Goal: Communication & Community: Participate in discussion

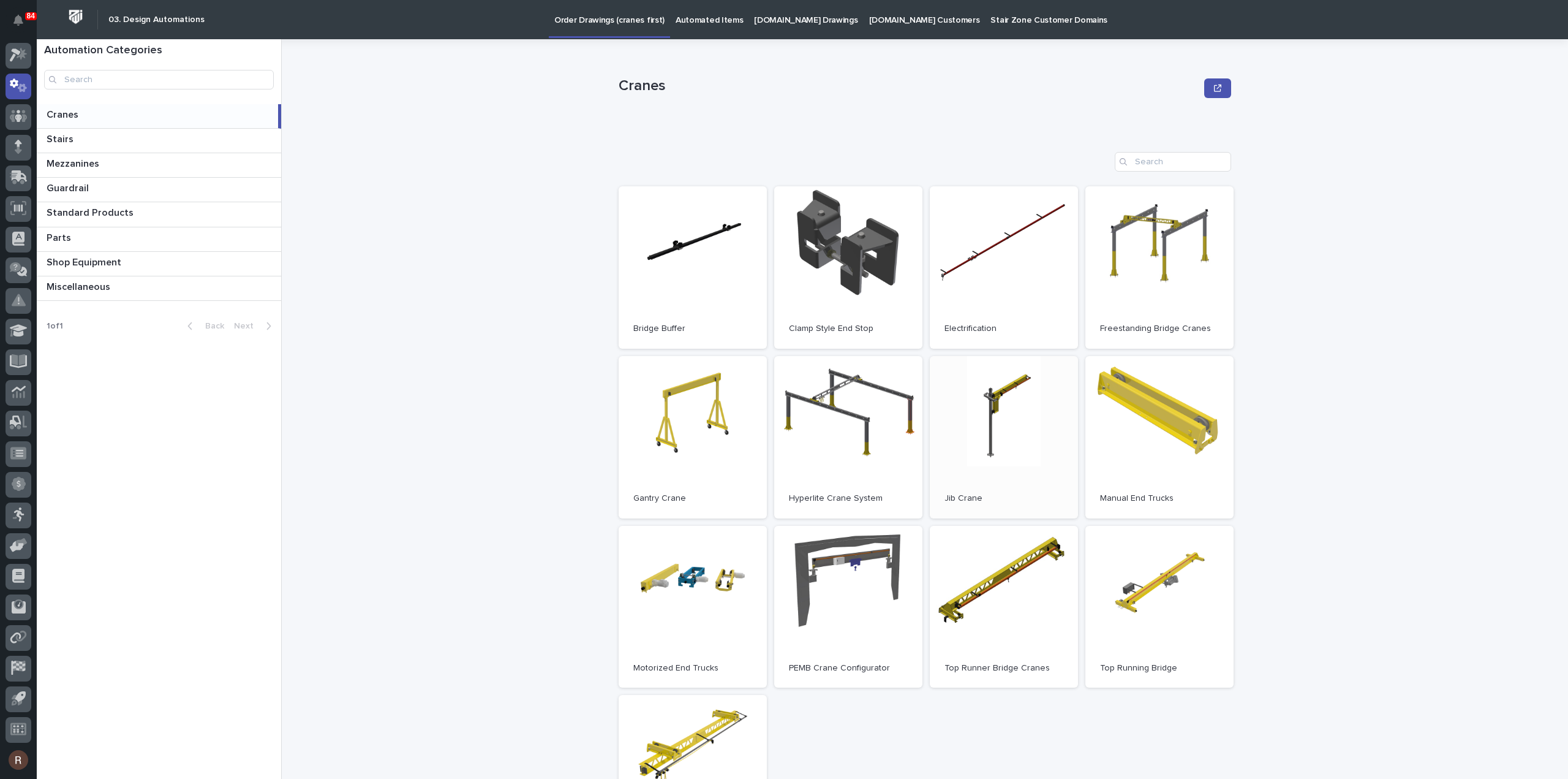
click at [985, 448] on link "Open" at bounding box center [1004, 437] width 148 height 162
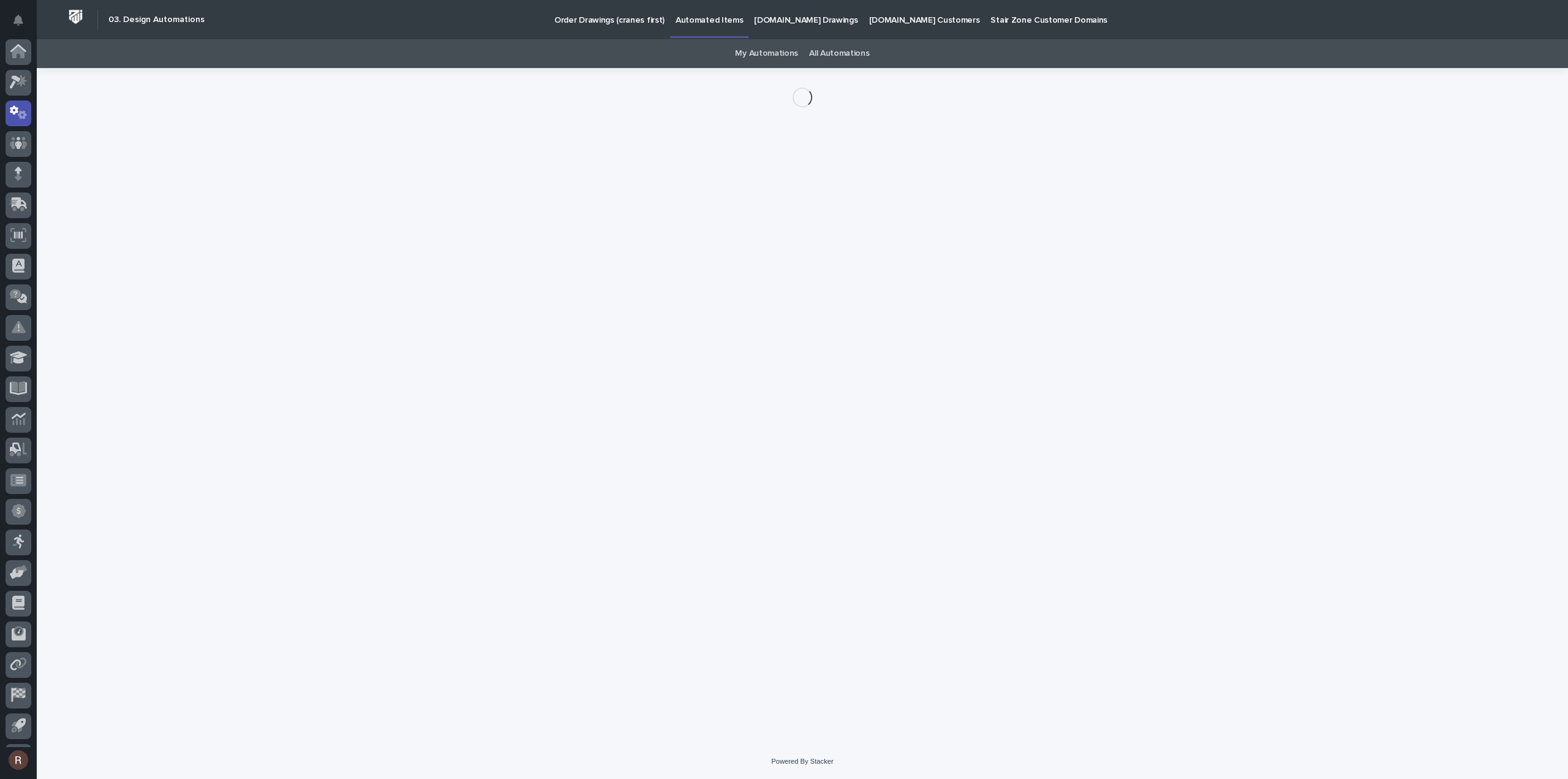
scroll to position [27, 0]
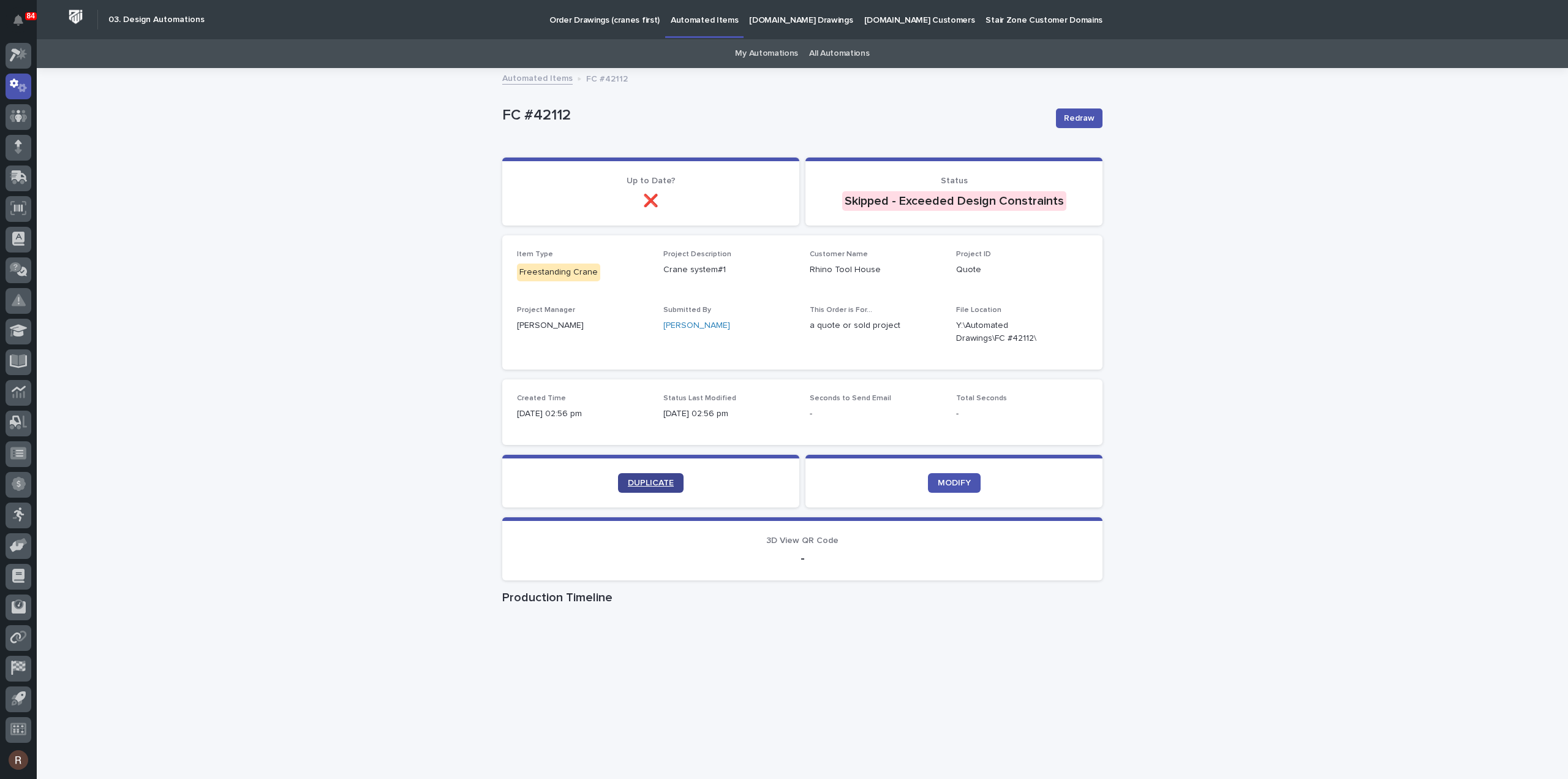
click at [651, 482] on span "DUPLICATE" at bounding box center [651, 483] width 46 height 8
click at [656, 478] on link "DUPLICATE" at bounding box center [651, 483] width 66 height 20
click at [567, 22] on p "Order Drawings (cranes first)" at bounding box center [605, 13] width 110 height 26
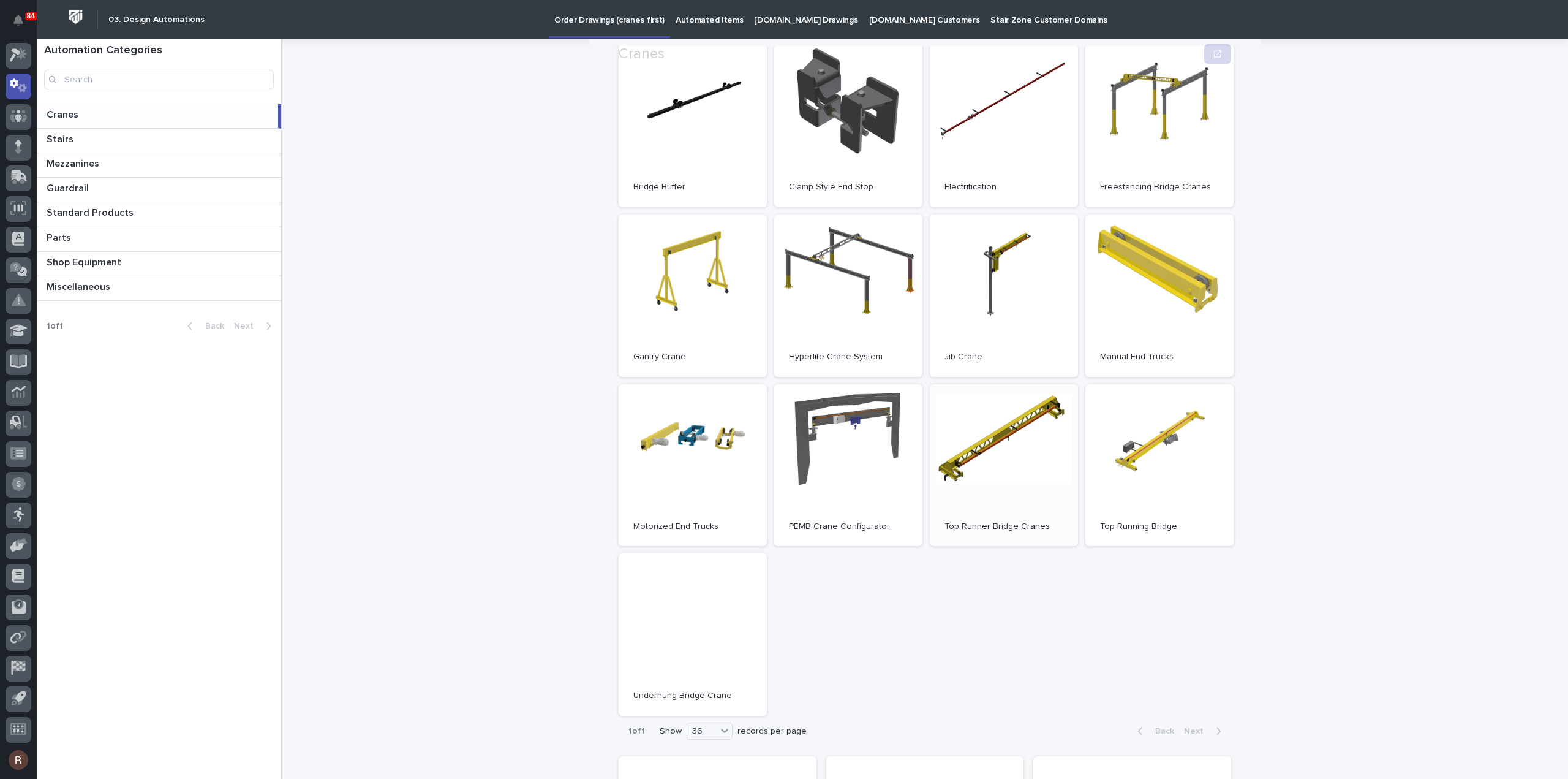
scroll to position [184, 0]
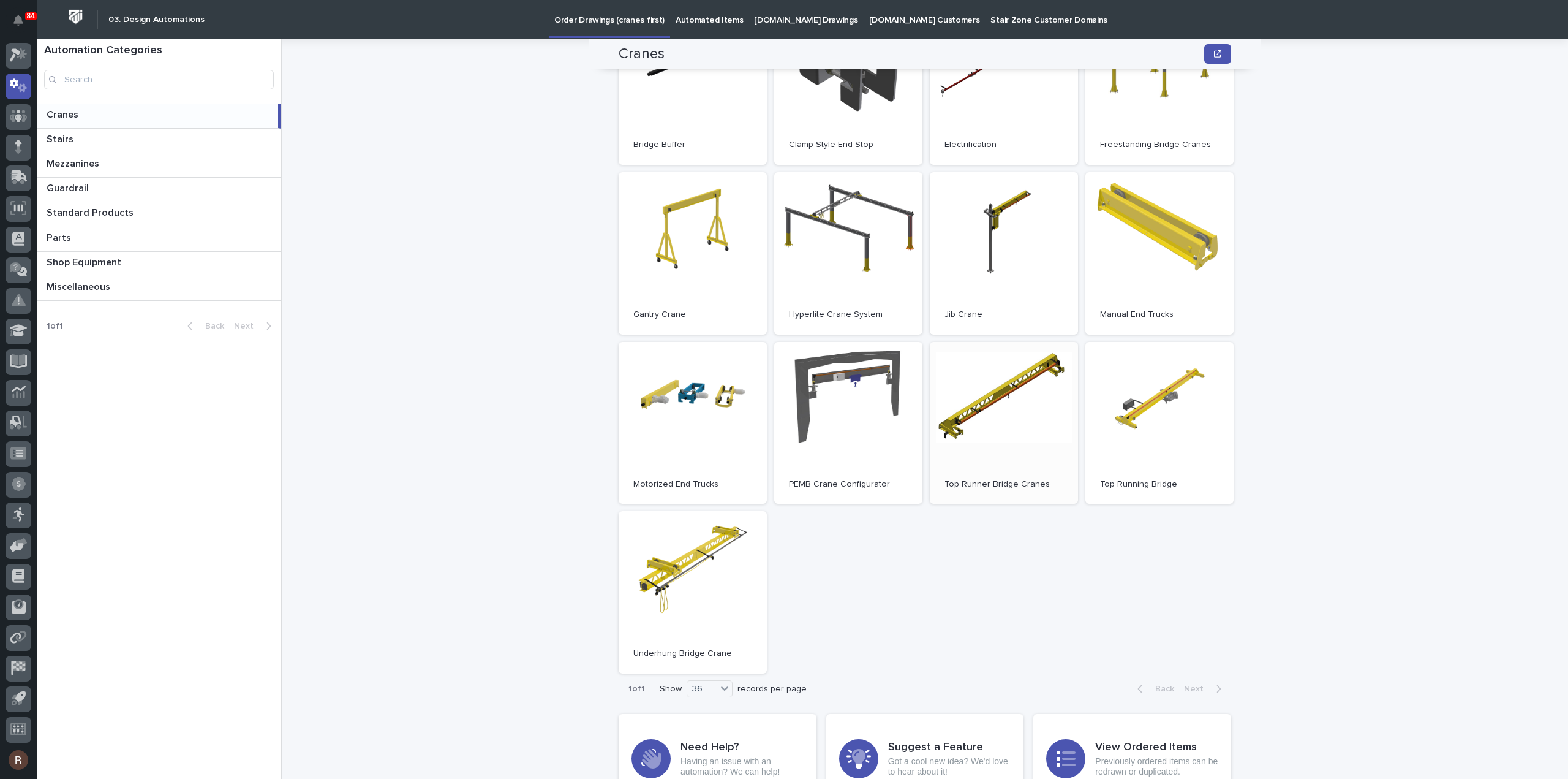
click at [993, 396] on link "Open" at bounding box center [1004, 423] width 148 height 162
click at [1160, 404] on link "Open" at bounding box center [1160, 423] width 148 height 162
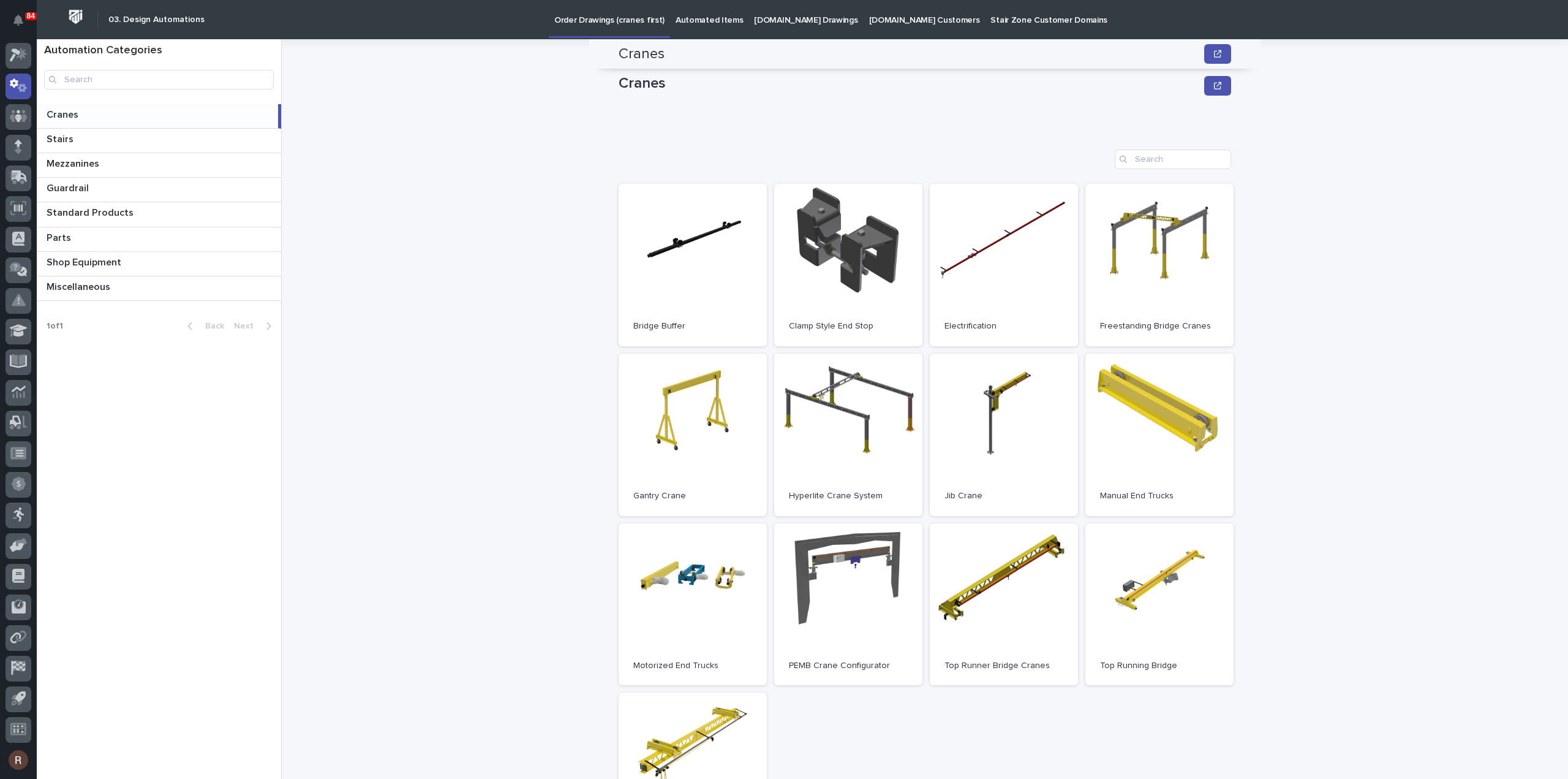
scroll to position [0, 0]
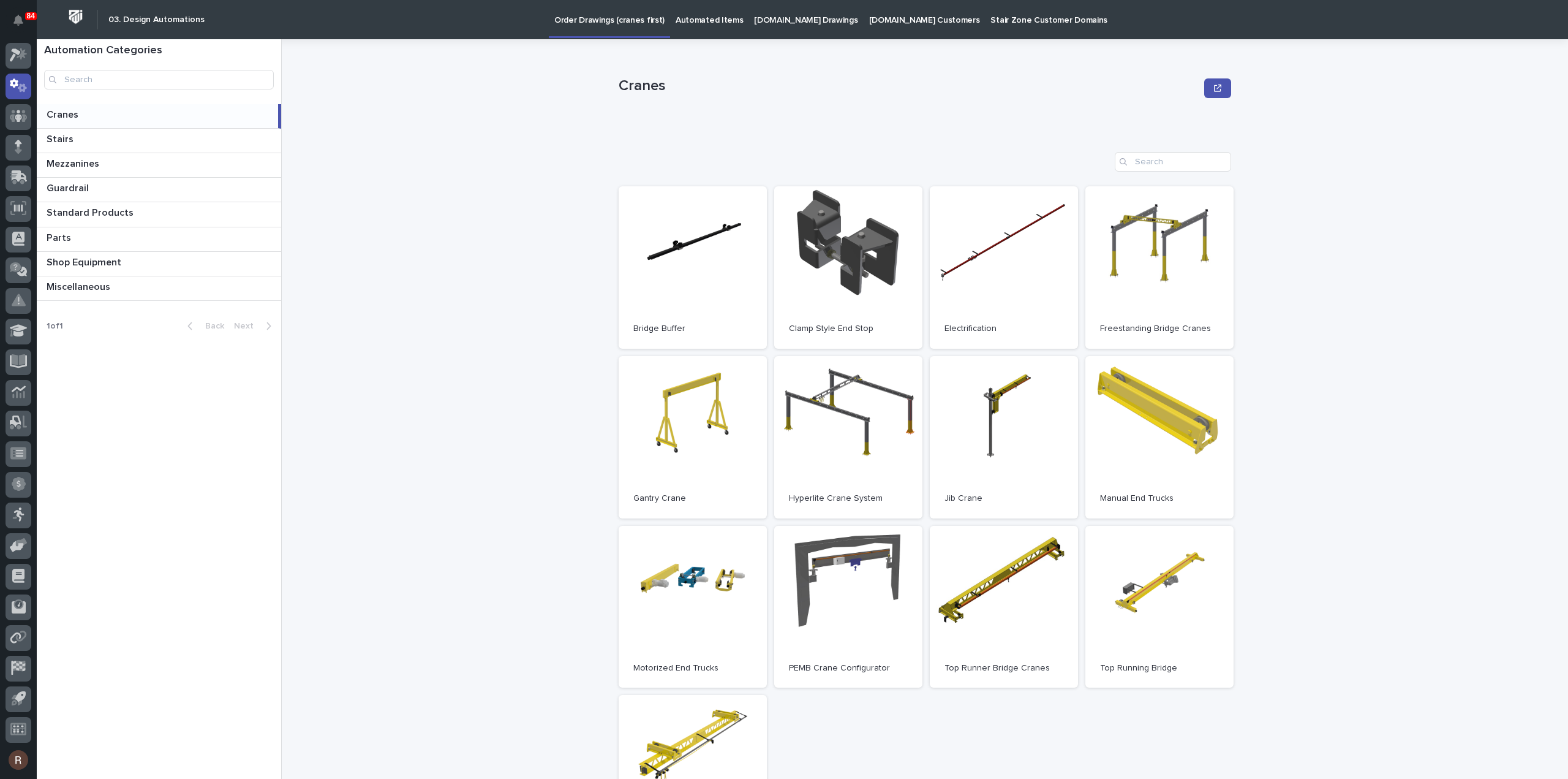
click at [721, 27] on link "Automated Items" at bounding box center [710, 19] width 78 height 38
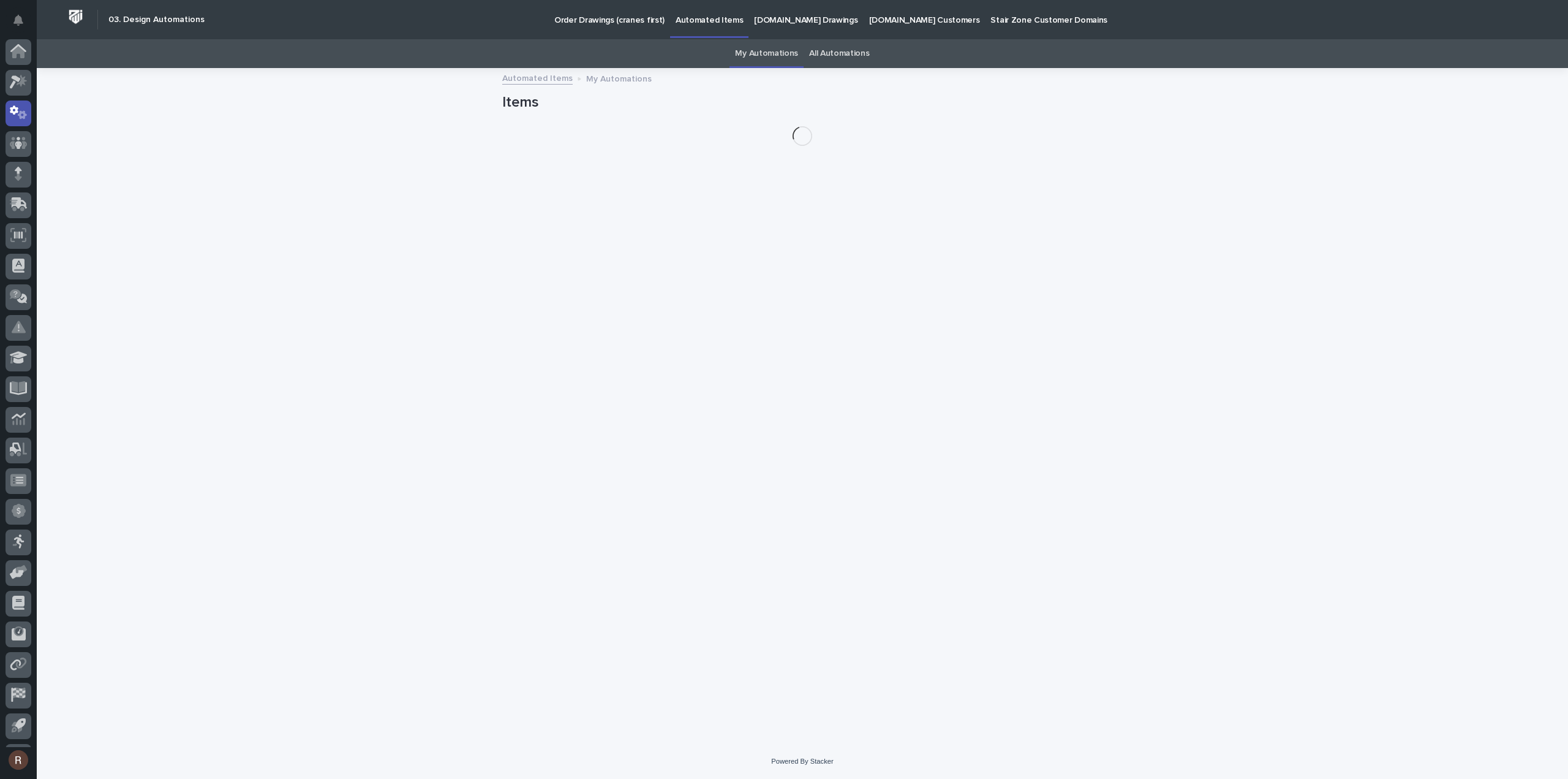
scroll to position [27, 0]
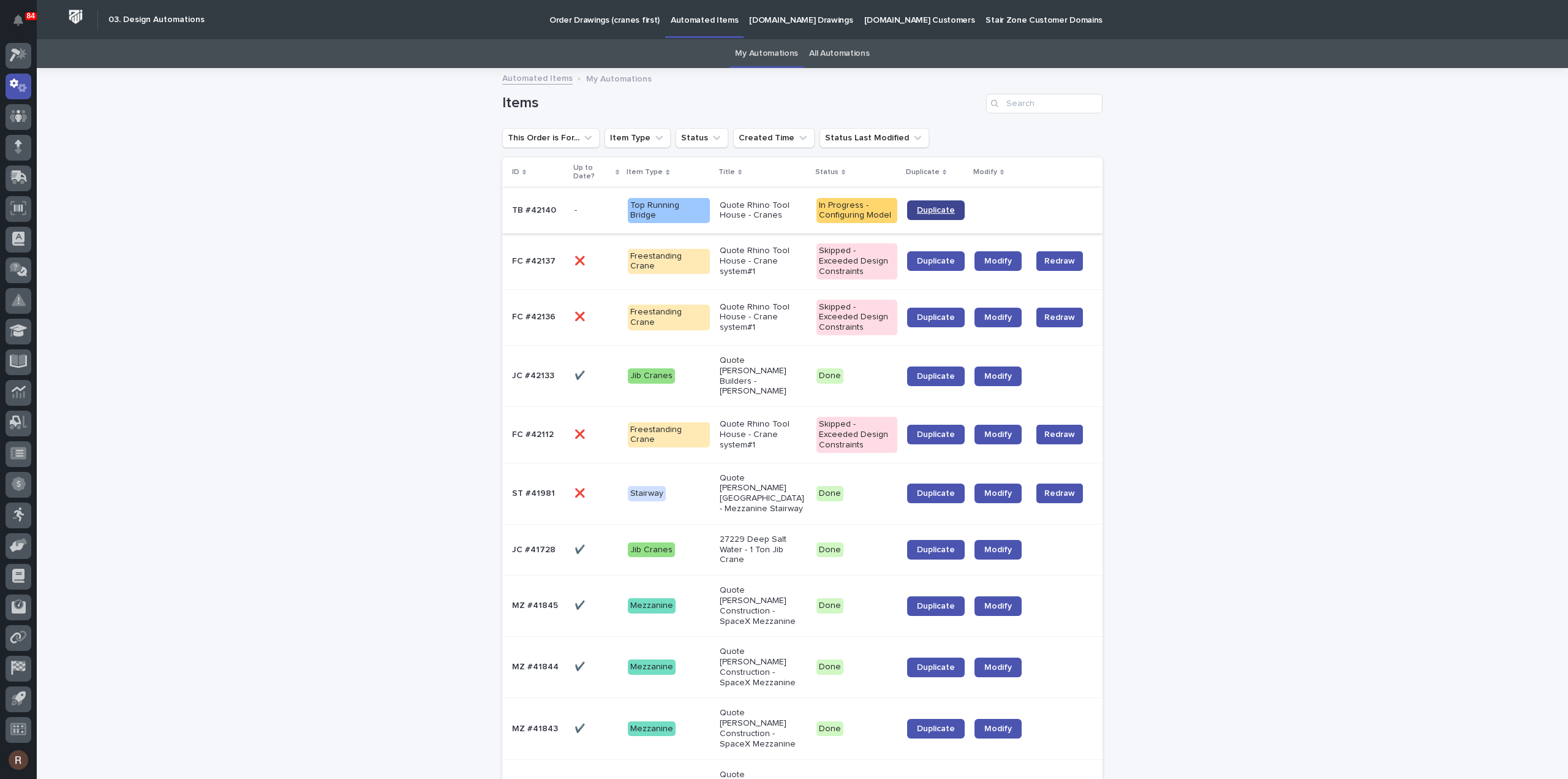
click at [926, 210] on span "Duplicate" at bounding box center [936, 210] width 38 height 8
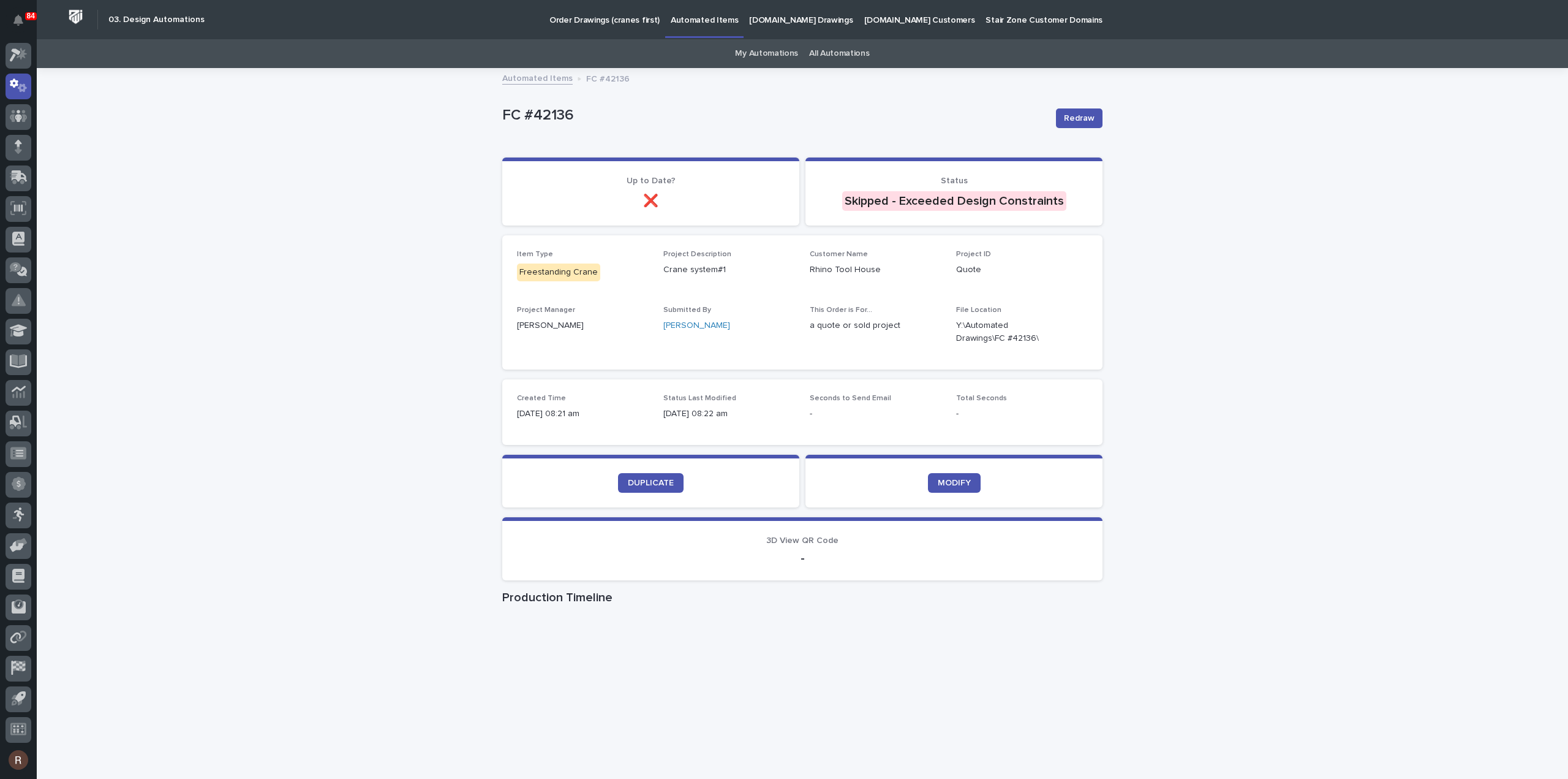
click at [515, 79] on link "Automated Items" at bounding box center [537, 78] width 71 height 14
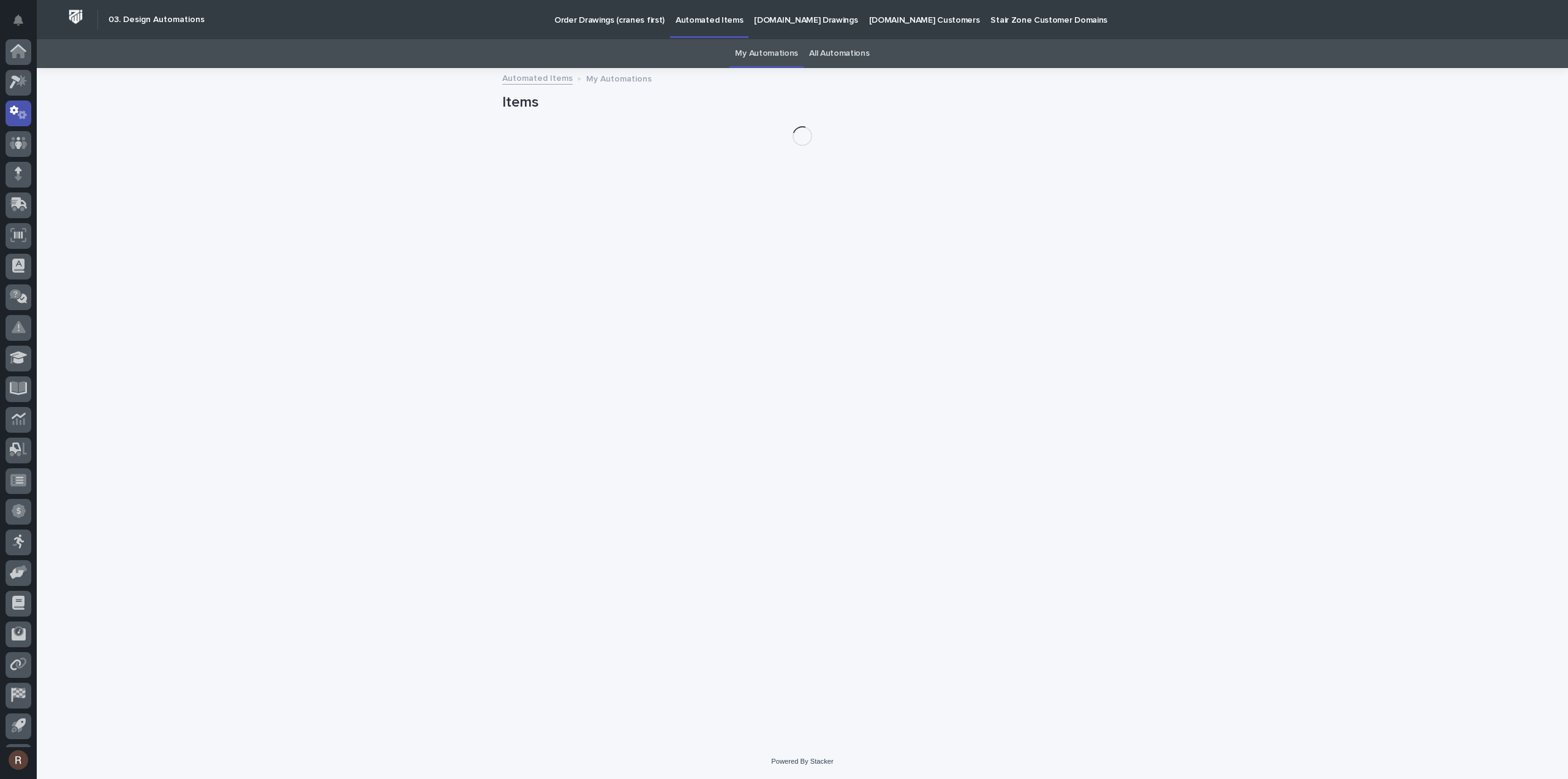
scroll to position [27, 0]
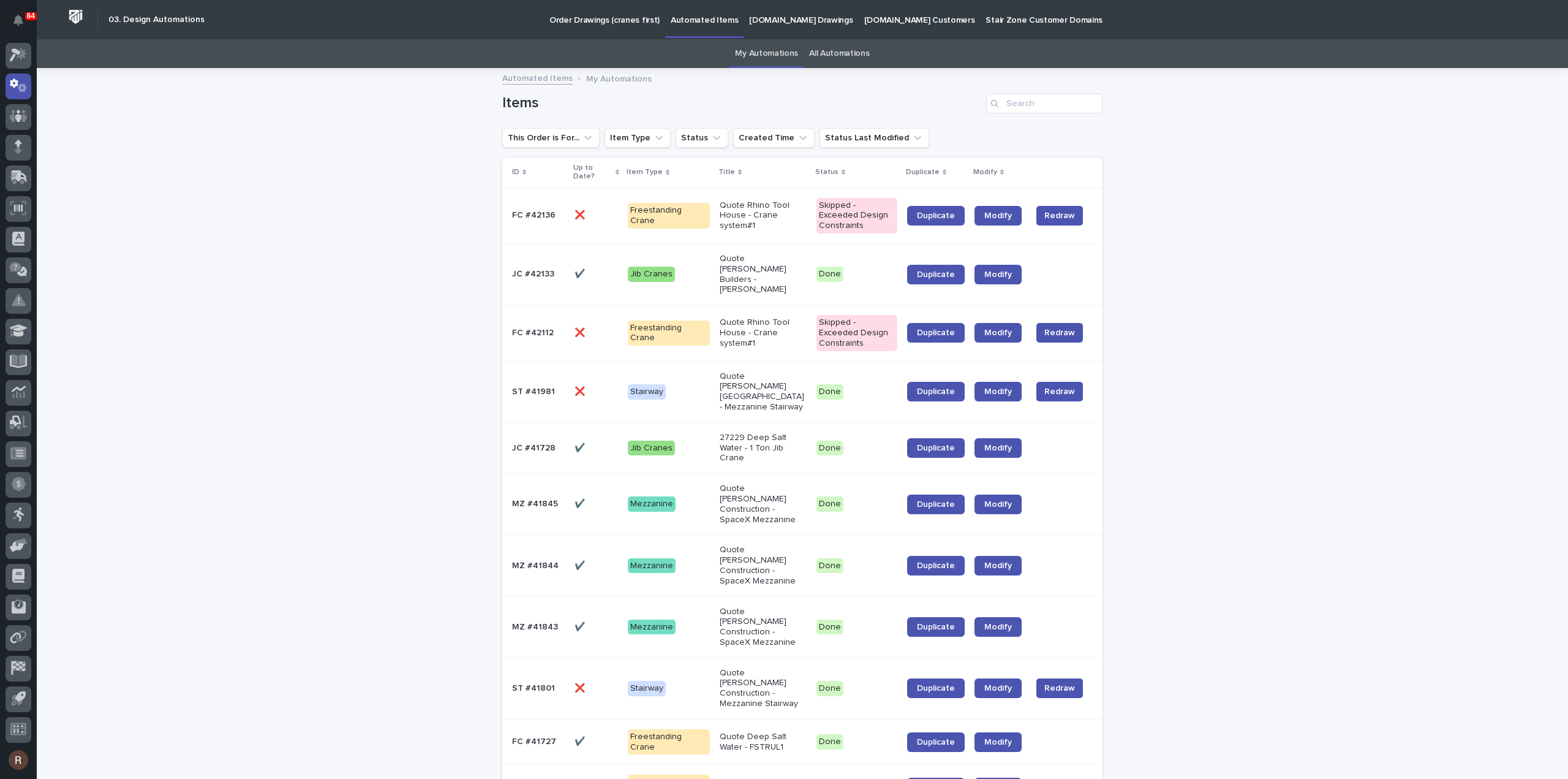
click at [696, 22] on p "Automated Items" at bounding box center [704, 13] width 67 height 26
click at [601, 24] on p "Order Drawings (cranes first)" at bounding box center [605, 13] width 110 height 26
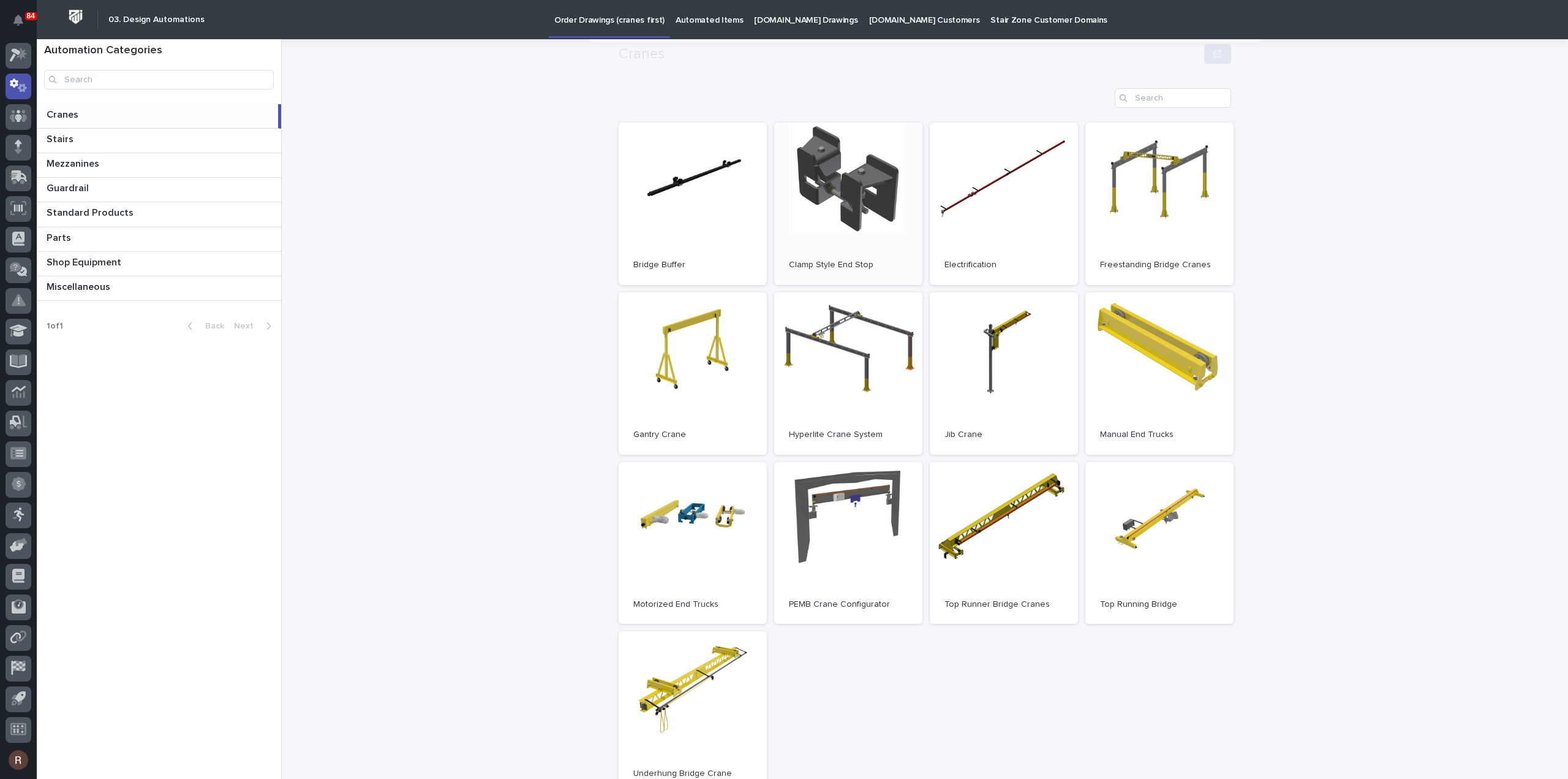
scroll to position [122, 0]
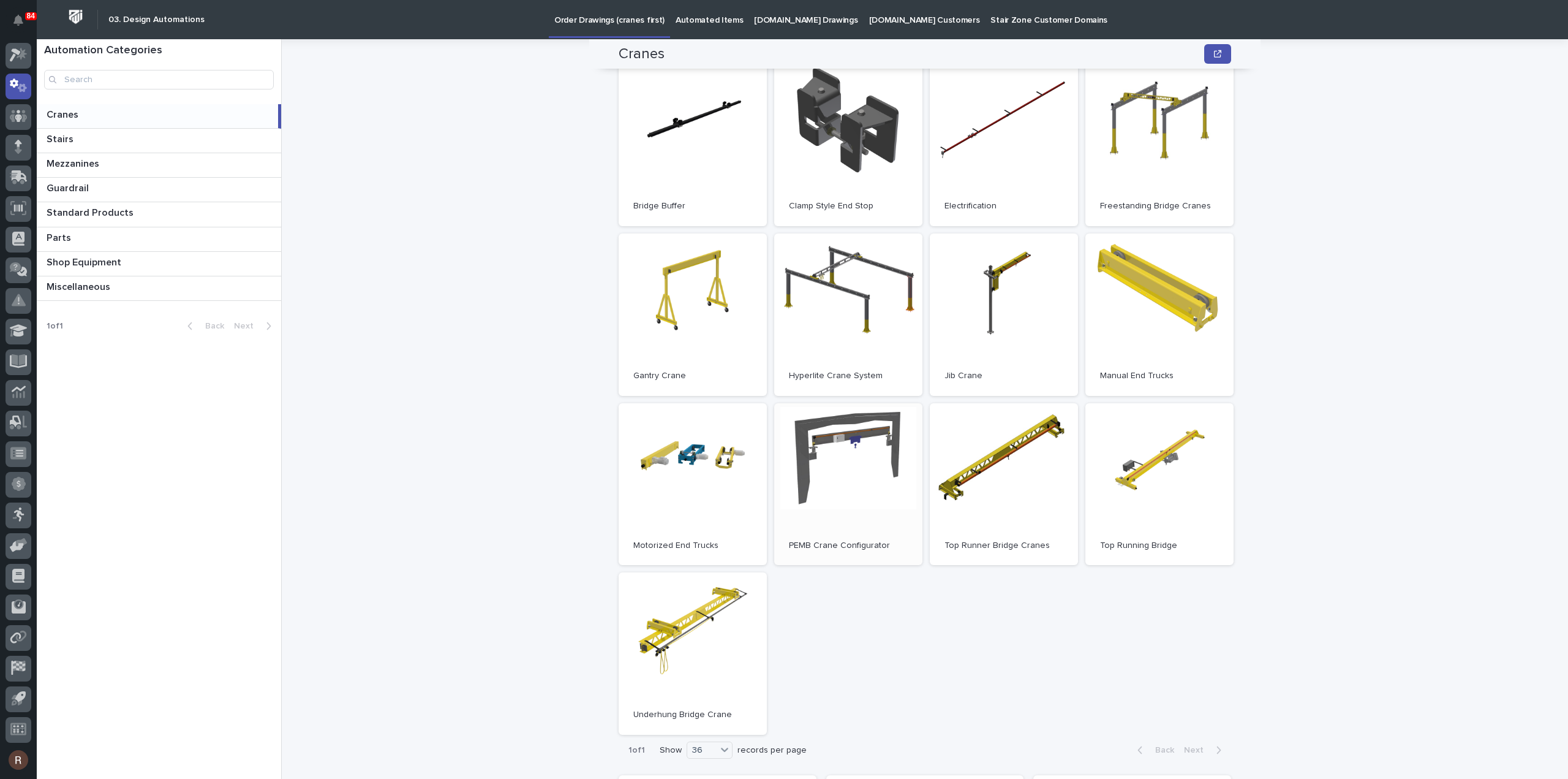
click at [865, 446] on link "Open" at bounding box center [849, 485] width 148 height 162
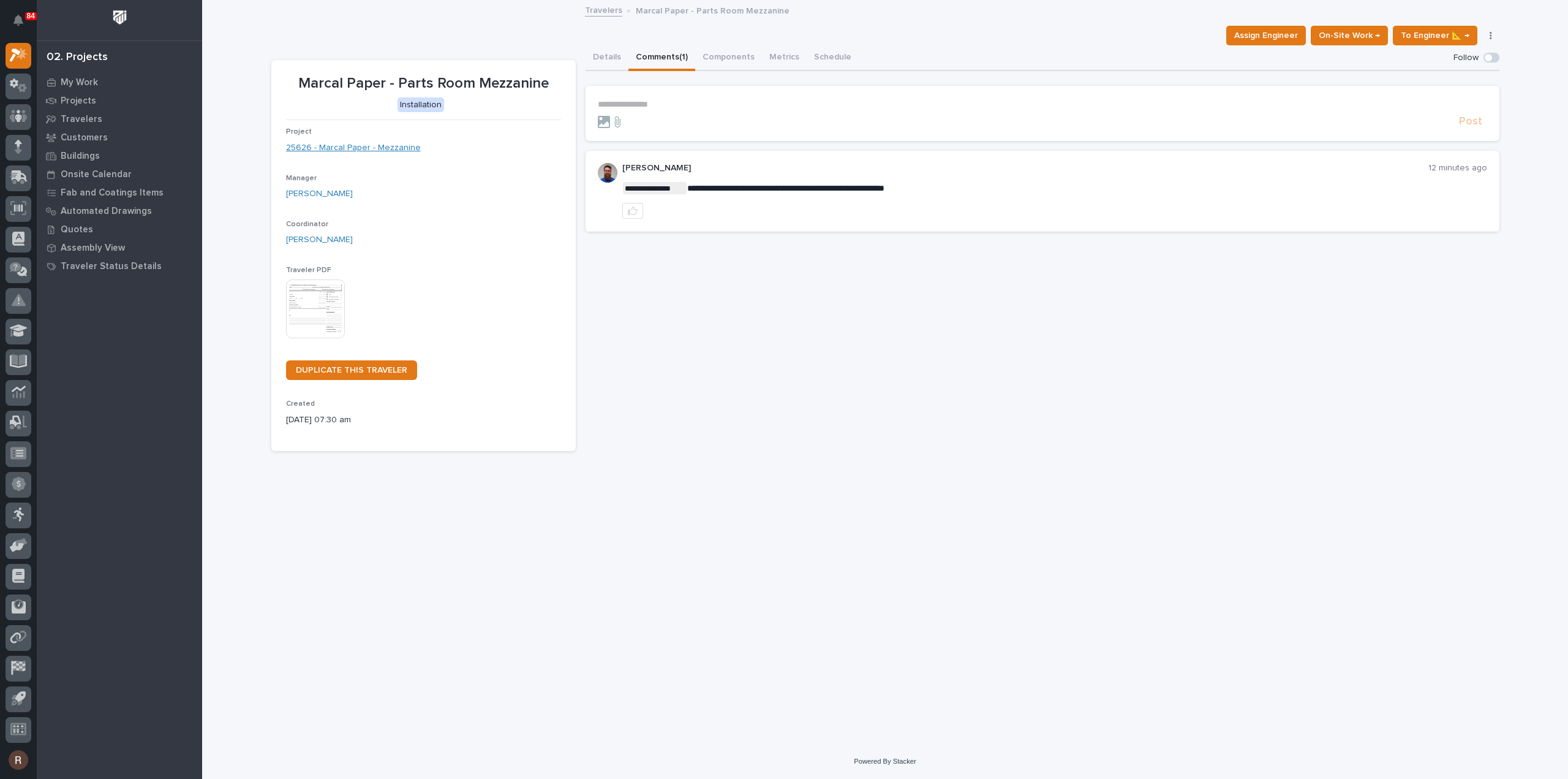
click at [351, 150] on link "25626 - Marcal Paper - Mezzanine" at bounding box center [353, 148] width 135 height 13
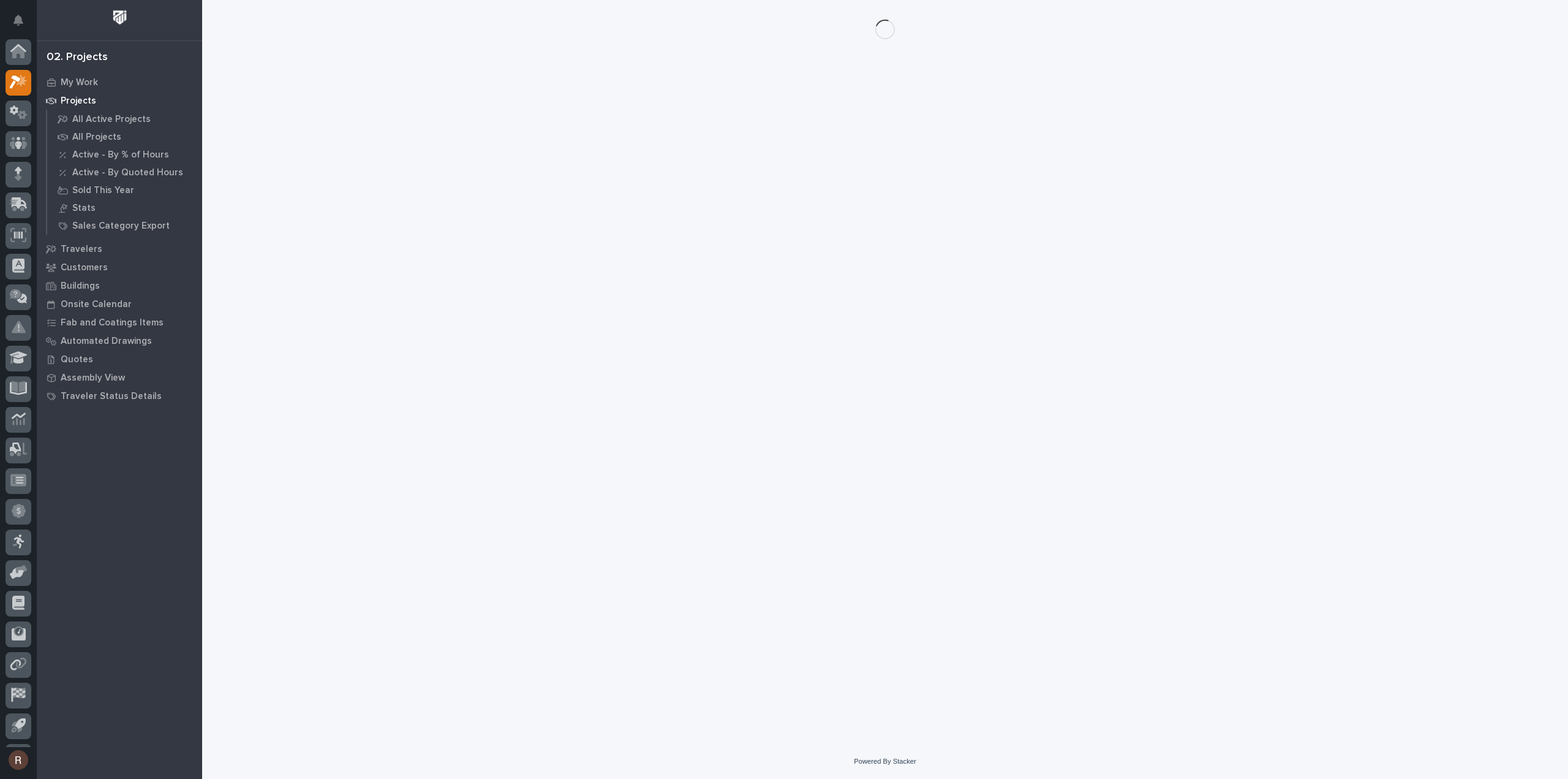
scroll to position [27, 0]
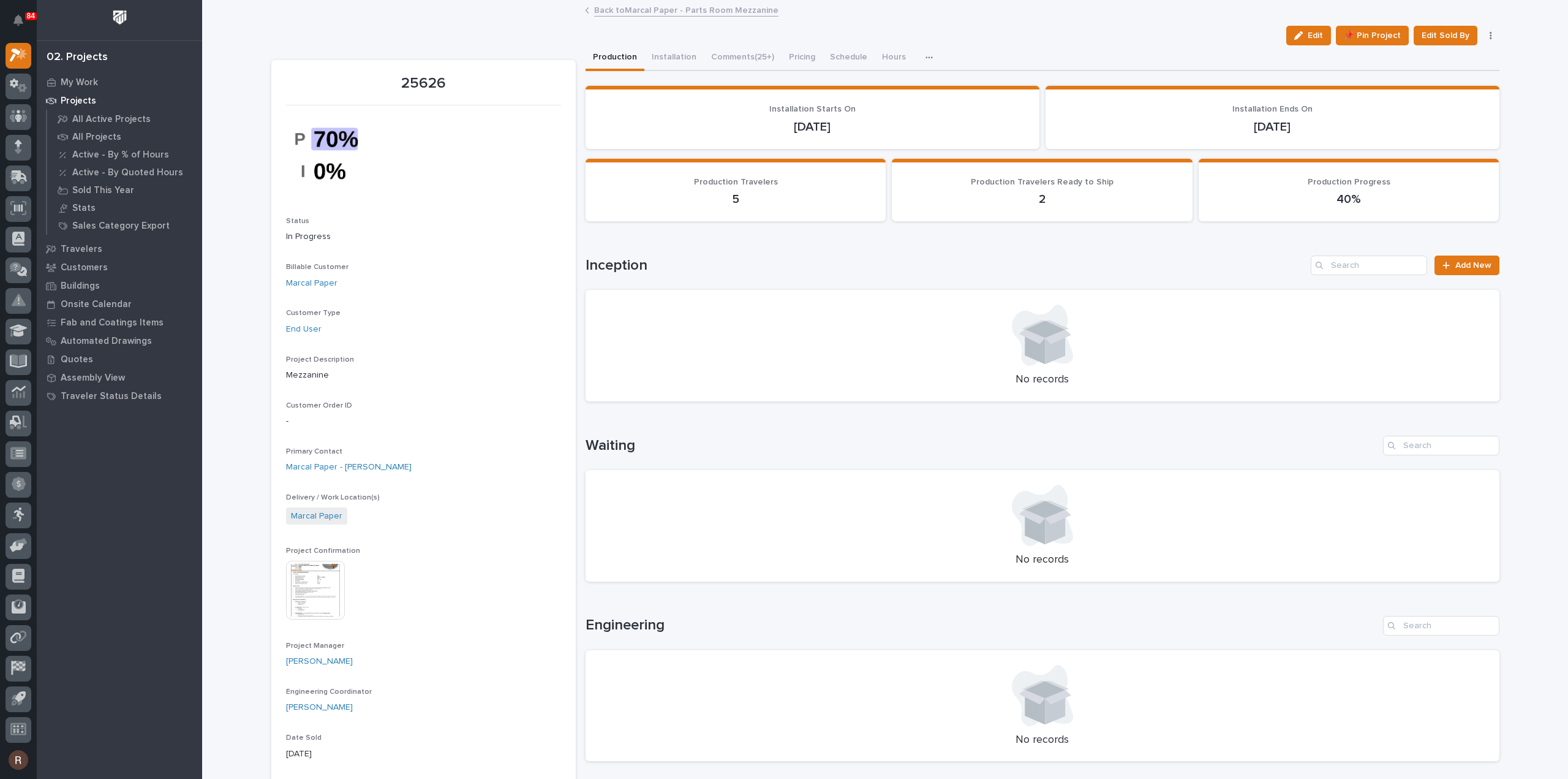
click at [918, 57] on button "button" at bounding box center [931, 57] width 27 height 24
click at [680, 57] on button "Installation" at bounding box center [674, 58] width 59 height 26
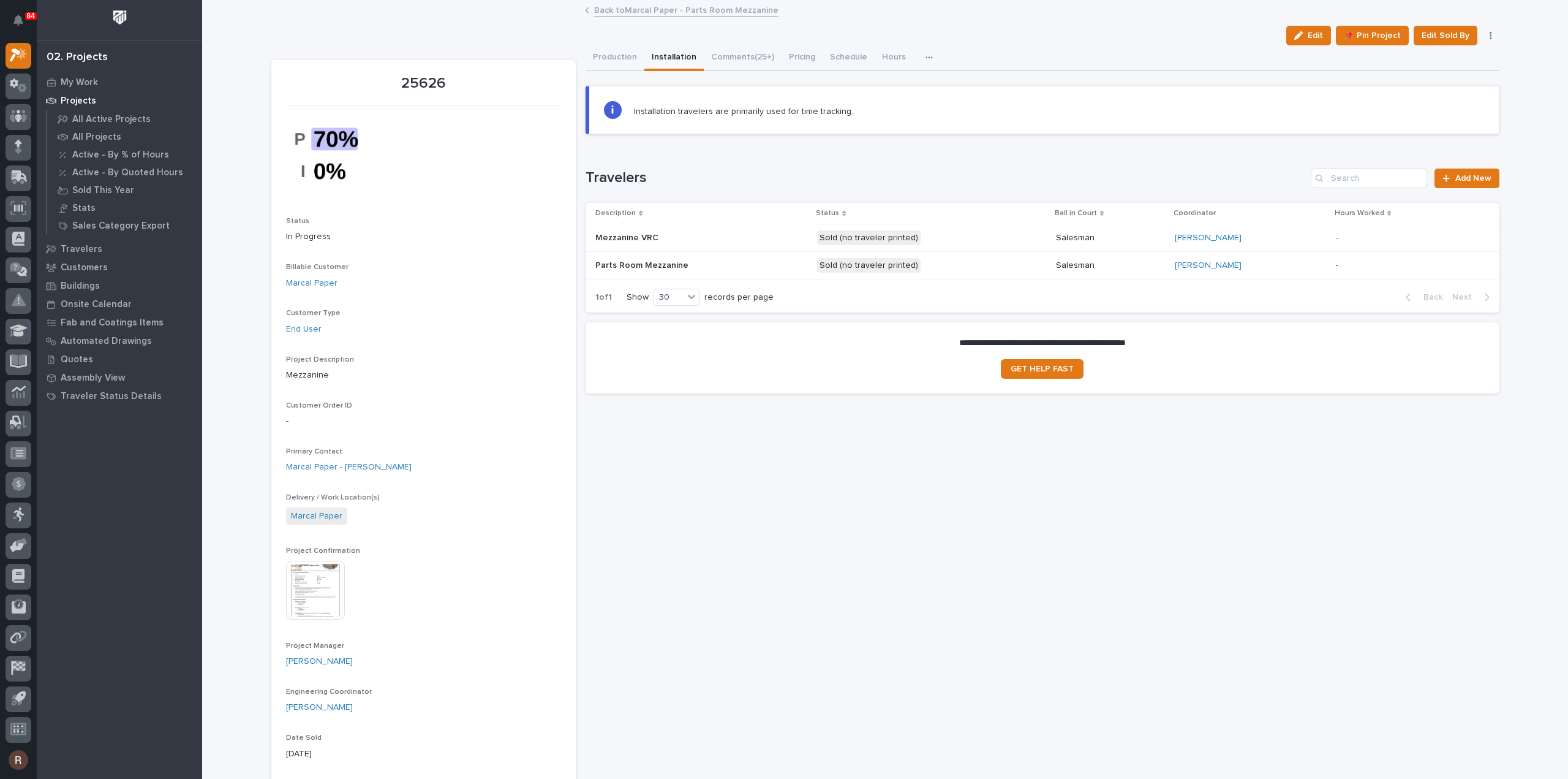
click at [1323, 236] on div "[PERSON_NAME]" at bounding box center [1251, 238] width 151 height 10
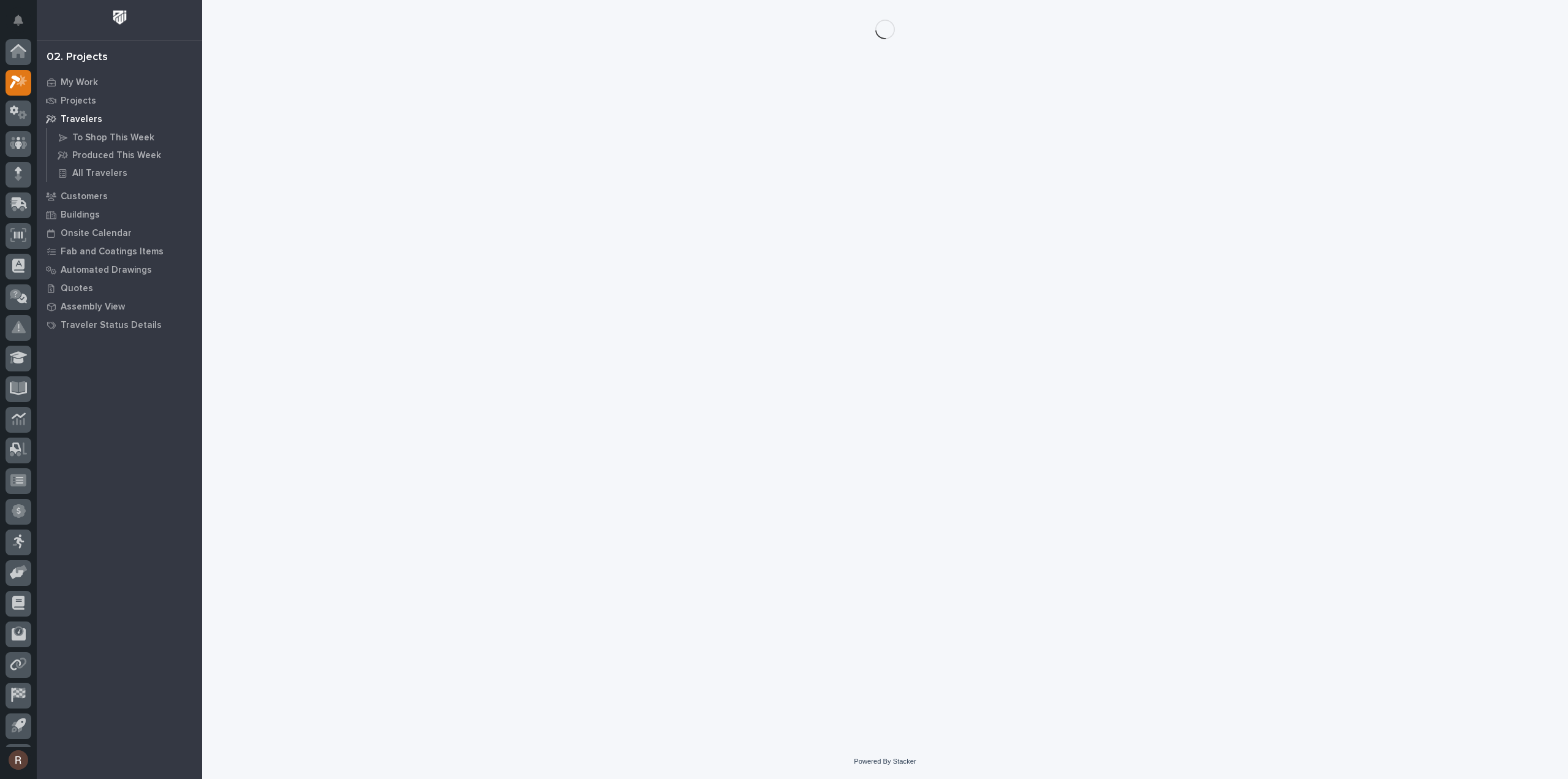
scroll to position [27, 0]
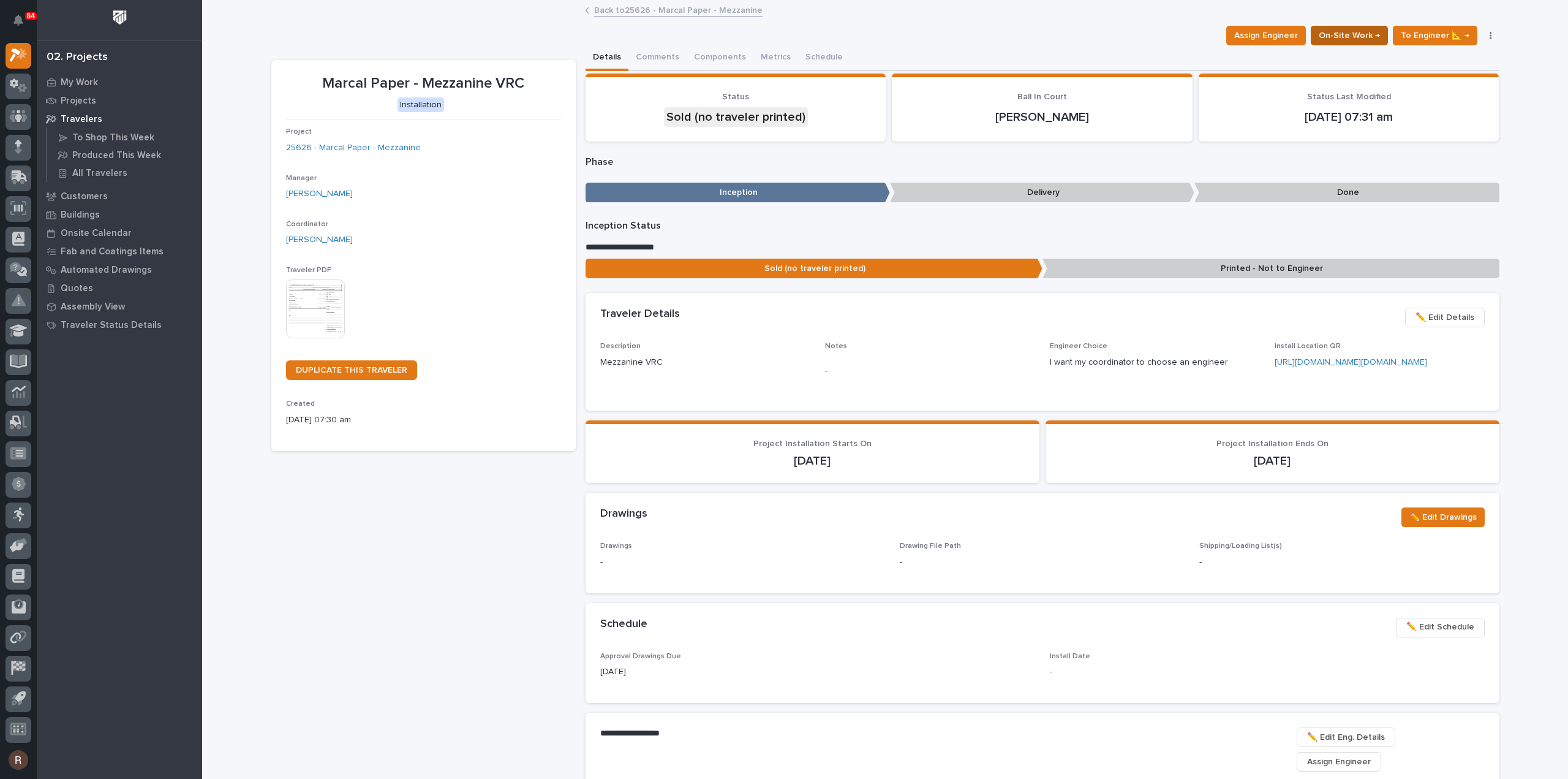
click at [1344, 40] on span "On-Site Work →" at bounding box center [1349, 35] width 62 height 15
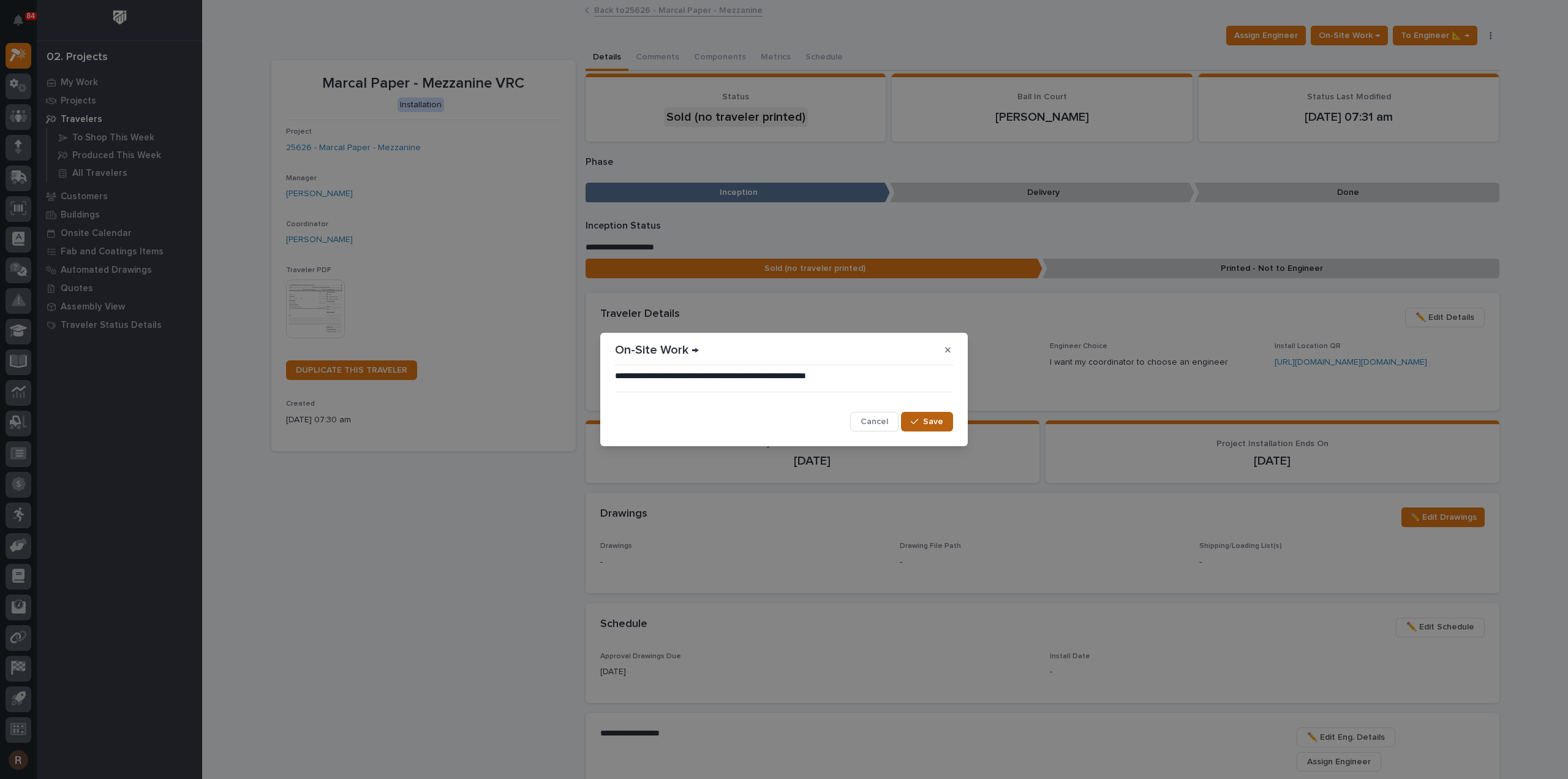
click at [926, 424] on span "Save" at bounding box center [933, 422] width 20 height 11
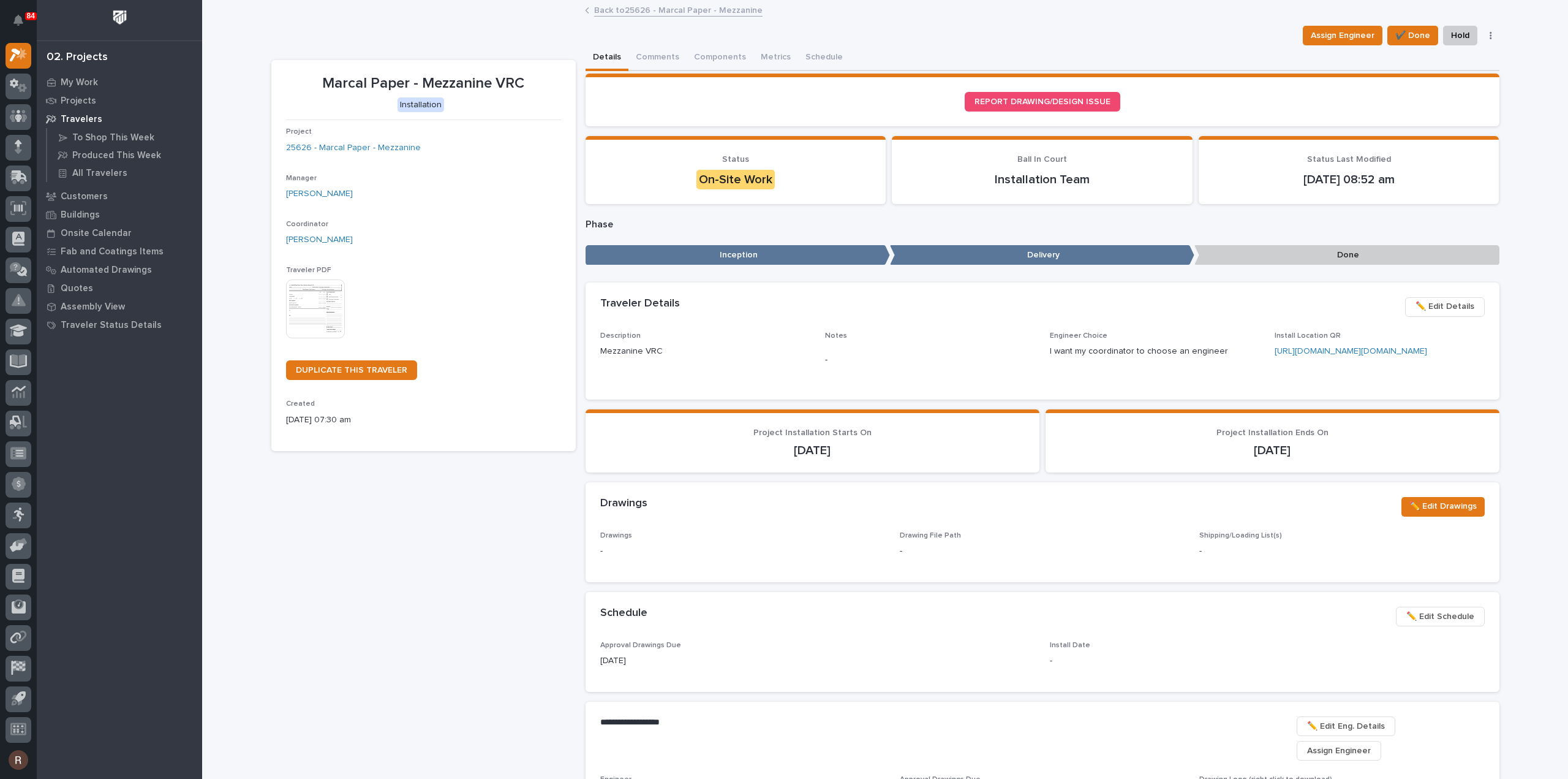
click at [685, 14] on link "Back to 25626 - Marcal Paper - Mezzanine" at bounding box center [678, 10] width 168 height 14
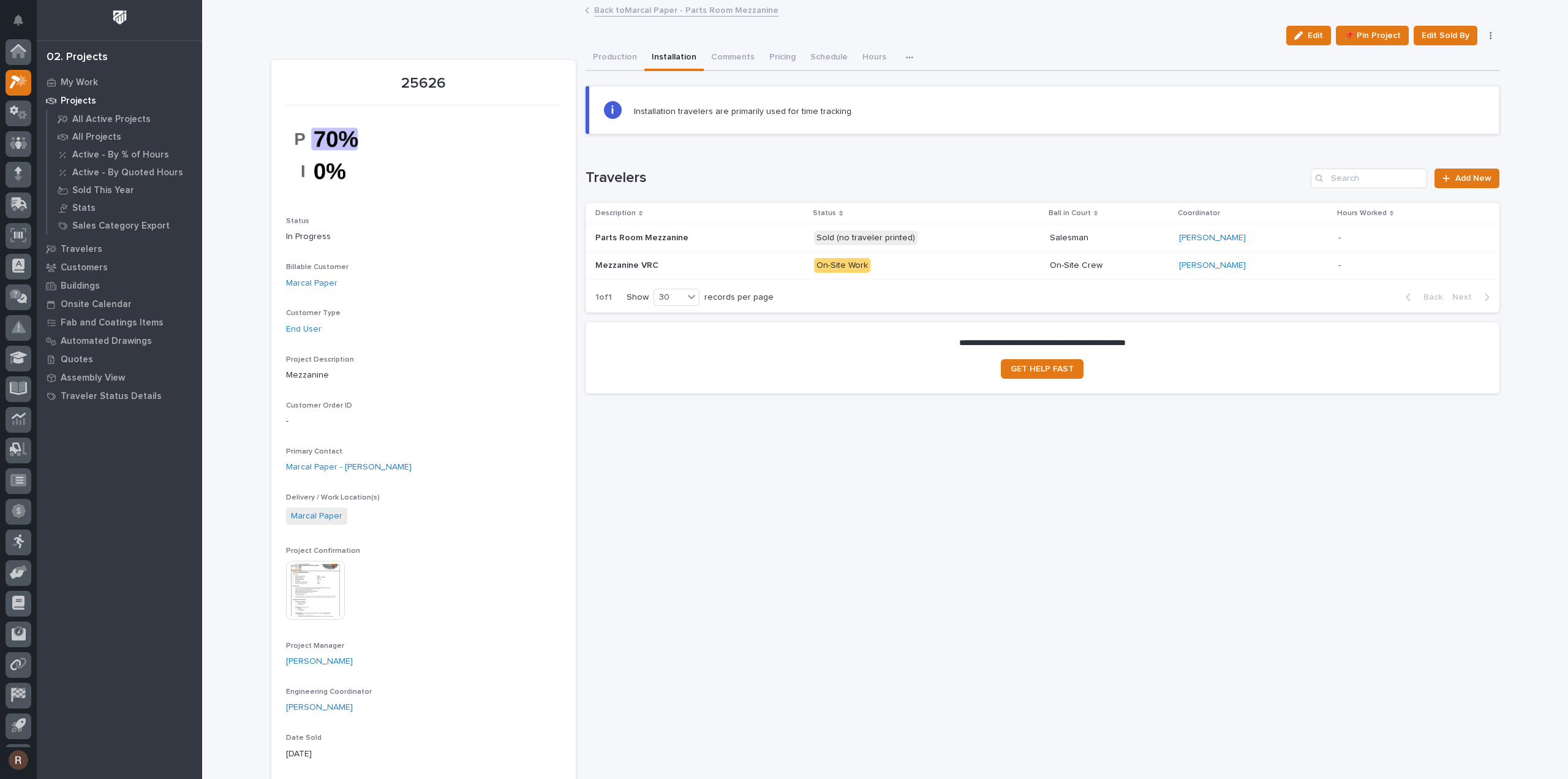
scroll to position [27, 0]
click at [1249, 236] on div "[PERSON_NAME]" at bounding box center [1254, 238] width 150 height 10
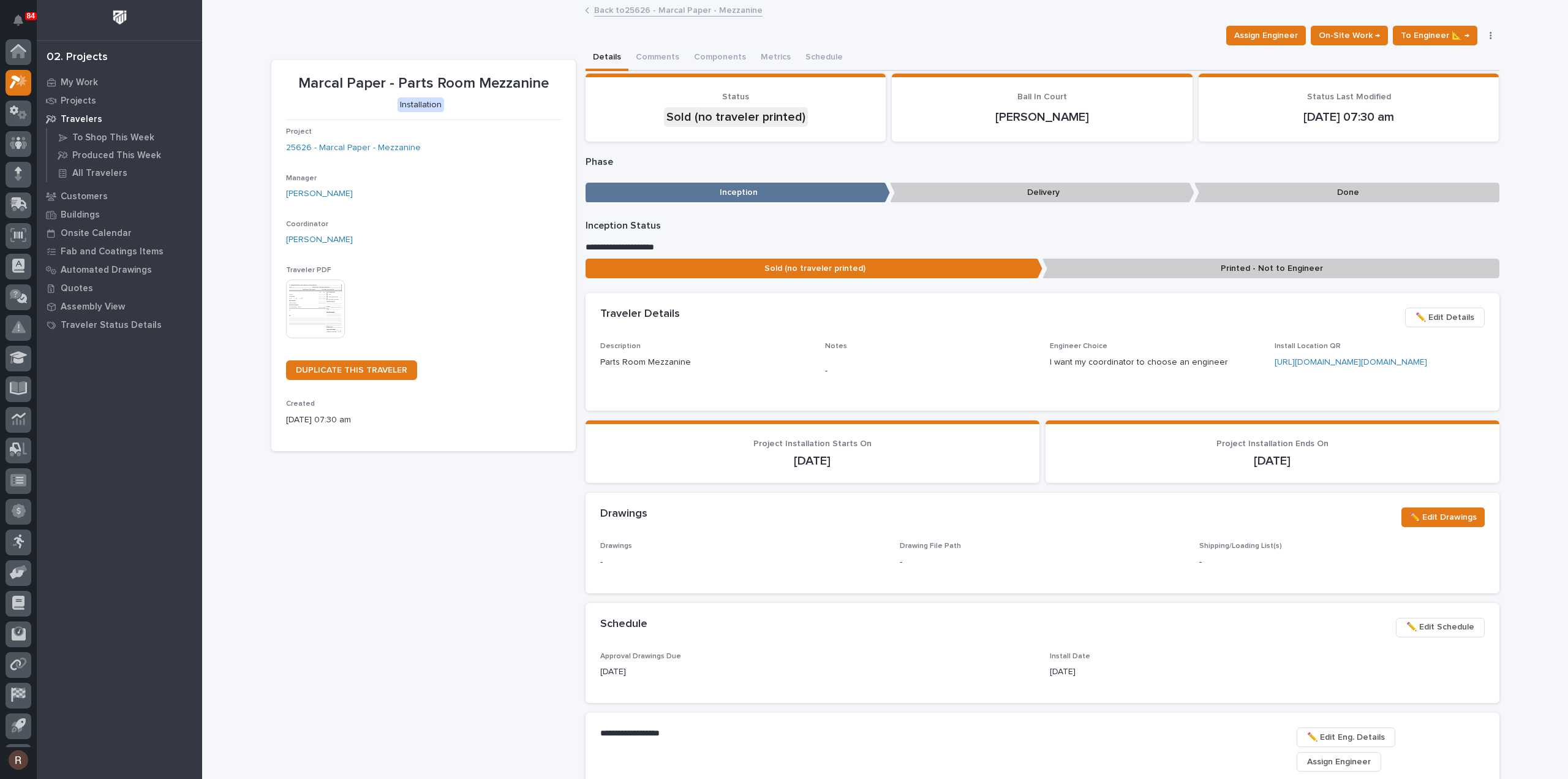
scroll to position [27, 0]
click at [1348, 36] on span "On-Site Work →" at bounding box center [1349, 35] width 62 height 15
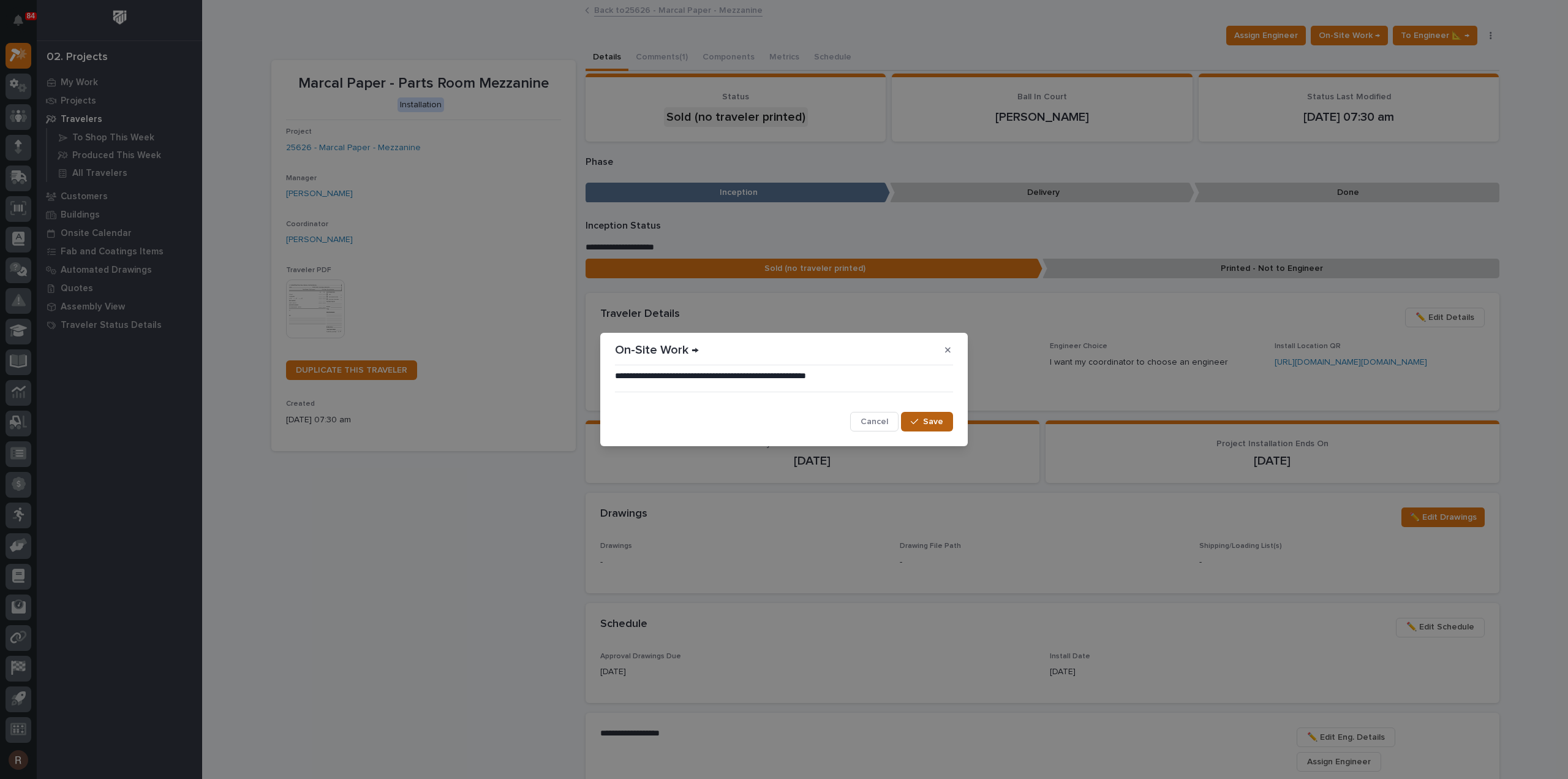
click at [923, 422] on div "button" at bounding box center [917, 422] width 13 height 8
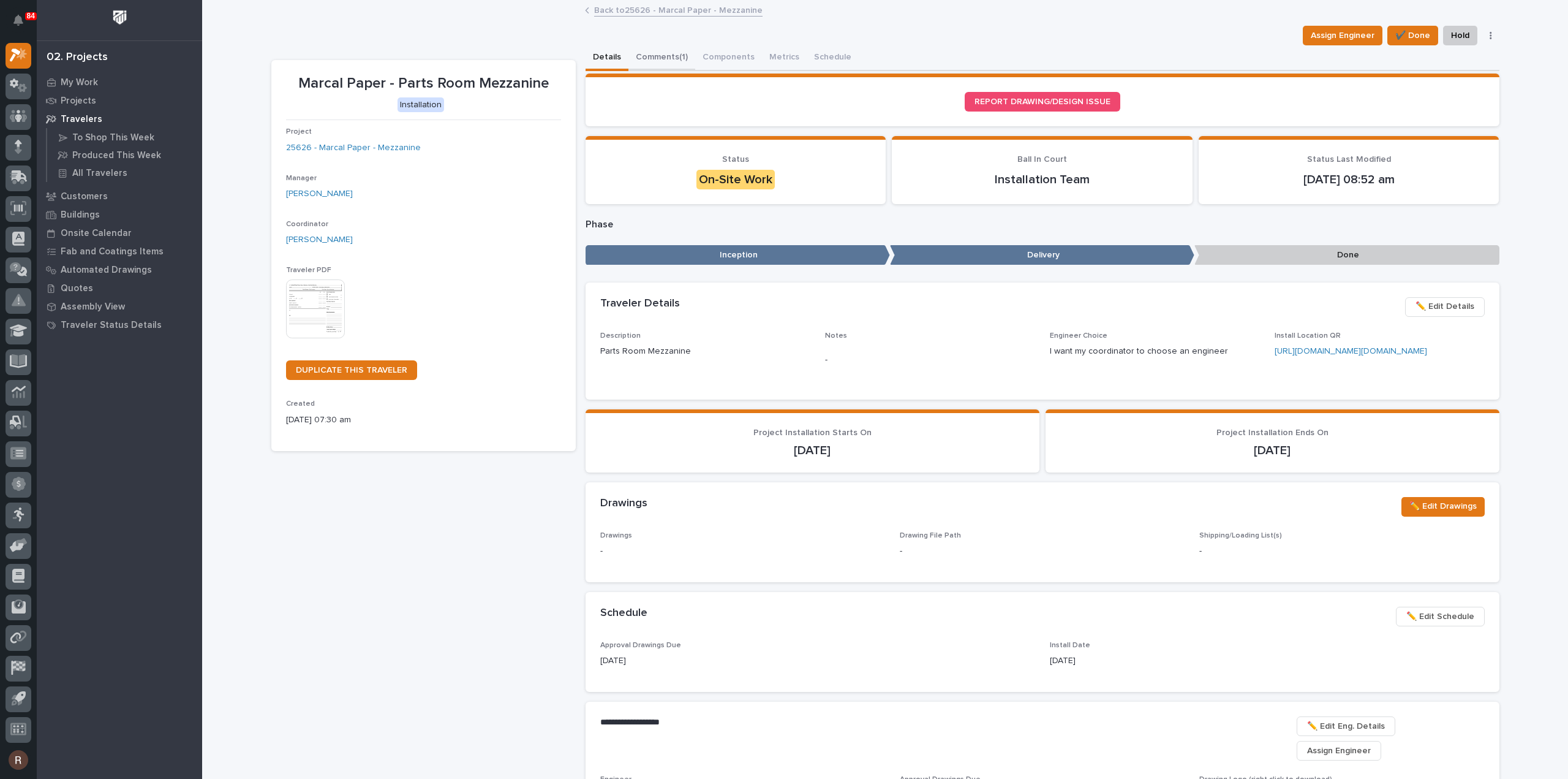
click at [662, 59] on button "Comments (1)" at bounding box center [662, 58] width 67 height 26
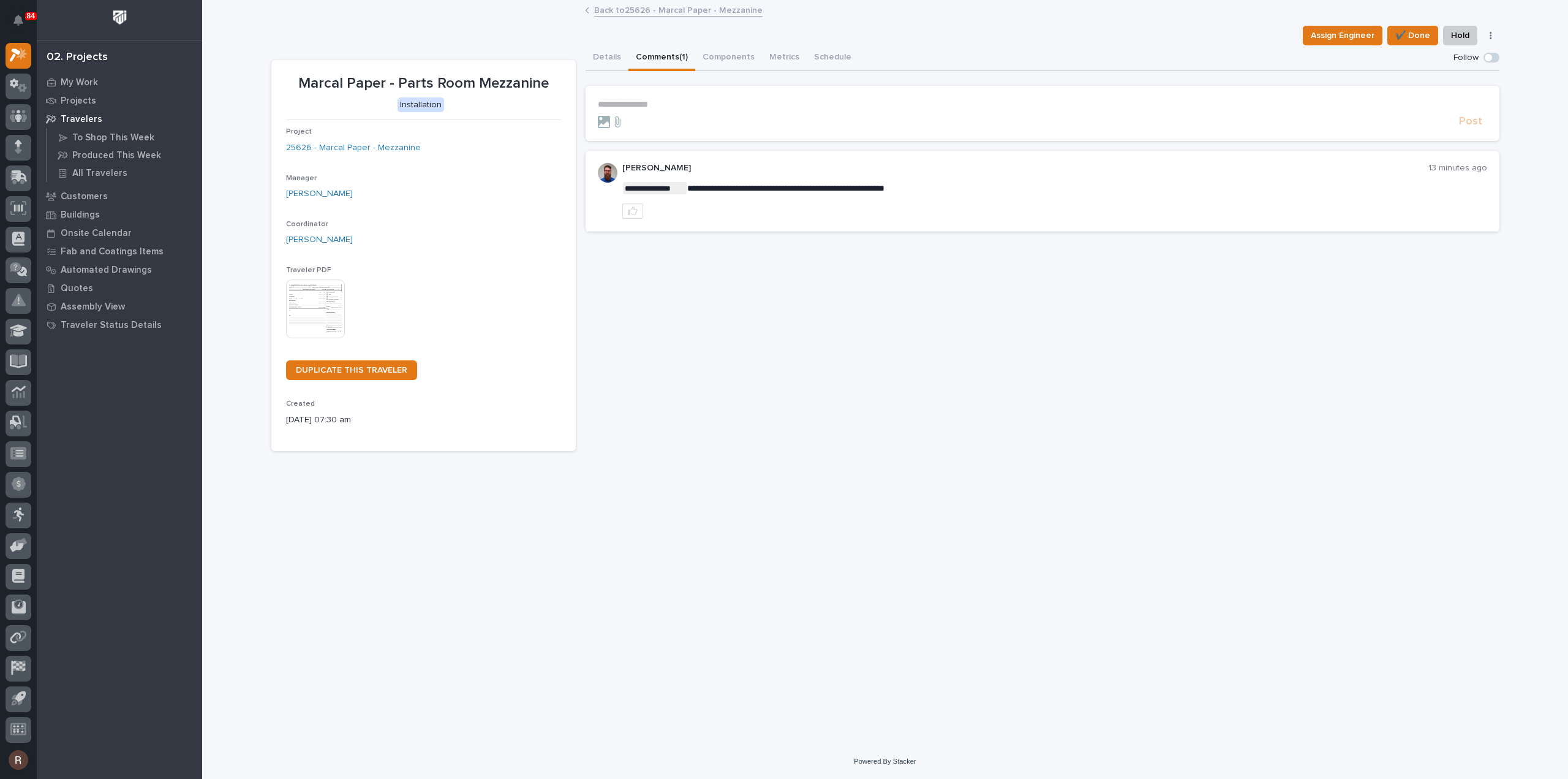
click at [698, 106] on p "**********" at bounding box center [1042, 104] width 889 height 10
click at [1475, 129] on span "Post" at bounding box center [1470, 127] width 23 height 14
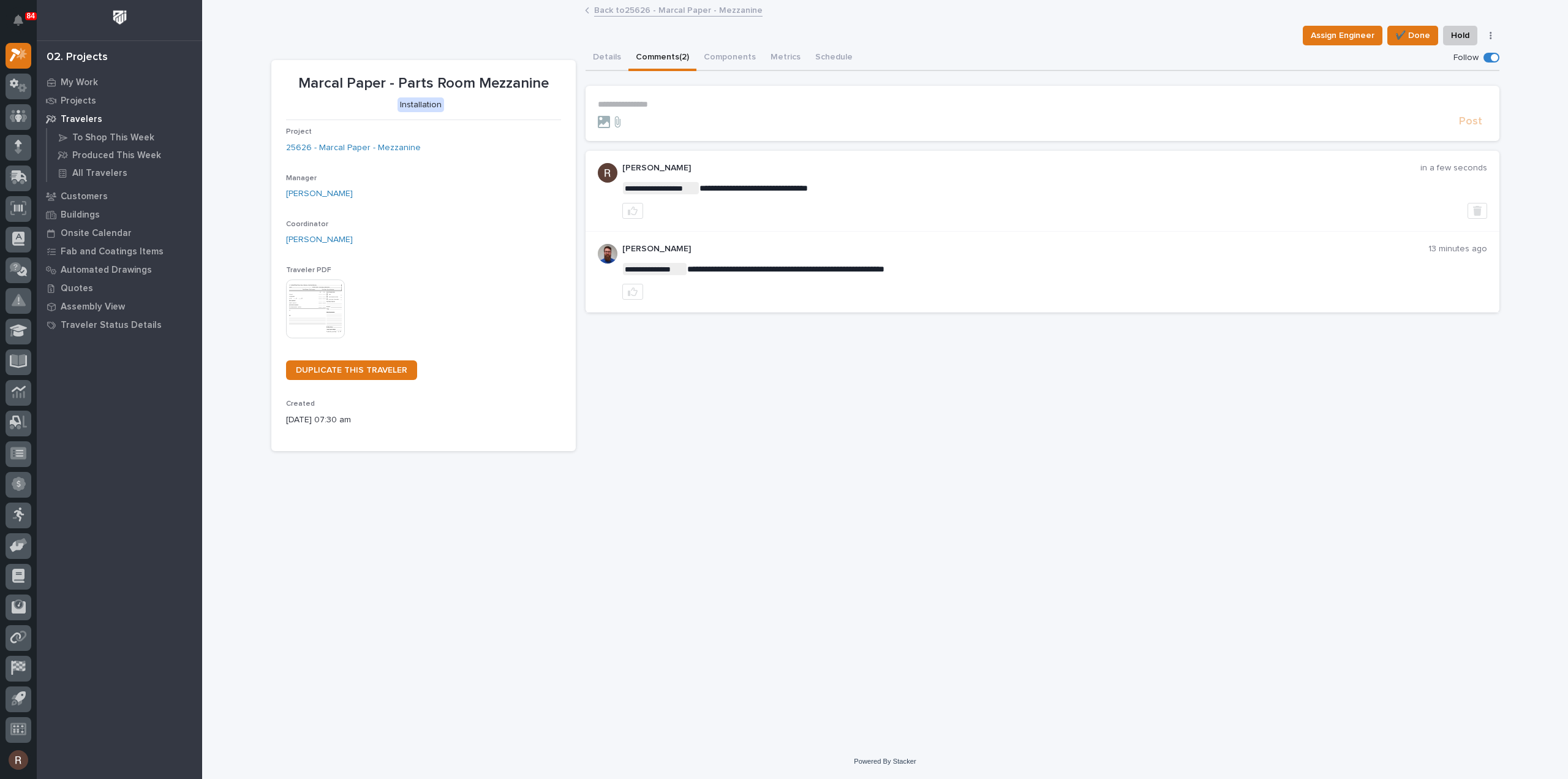
click at [613, 14] on link "Back to 25626 - Marcal Paper - Mezzanine" at bounding box center [678, 10] width 168 height 14
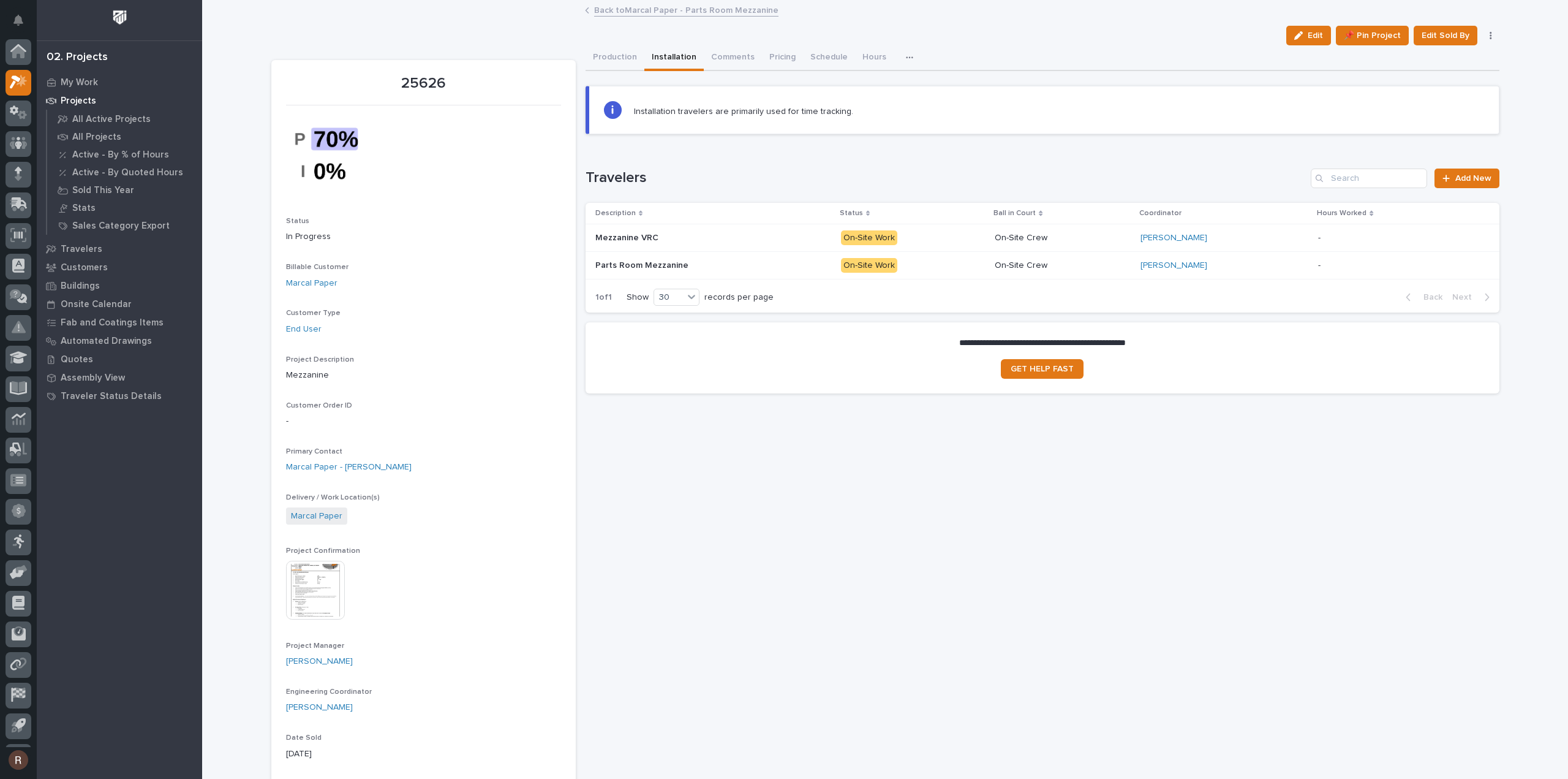
scroll to position [27, 0]
